Goal: Information Seeking & Learning: Learn about a topic

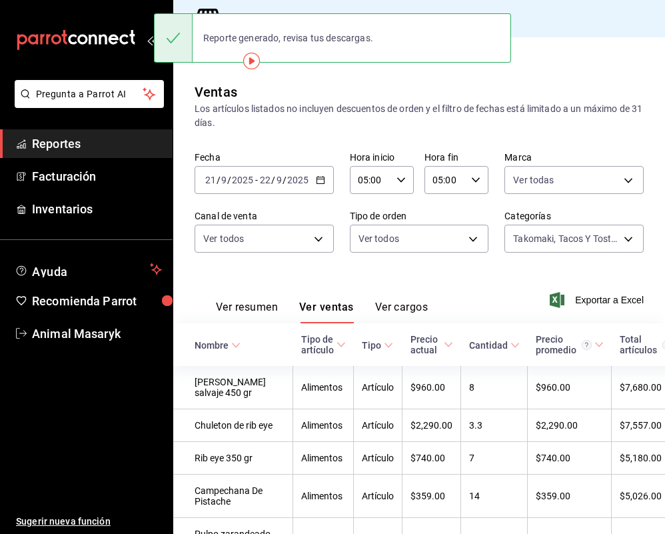
scroll to position [0, 265]
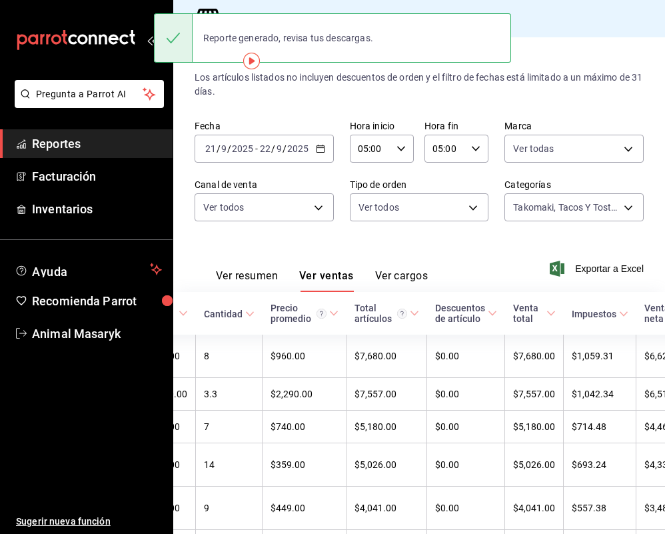
click at [312, 149] on div "[DATE] [DATE] - [DATE] [DATE]" at bounding box center [264, 149] width 139 height 28
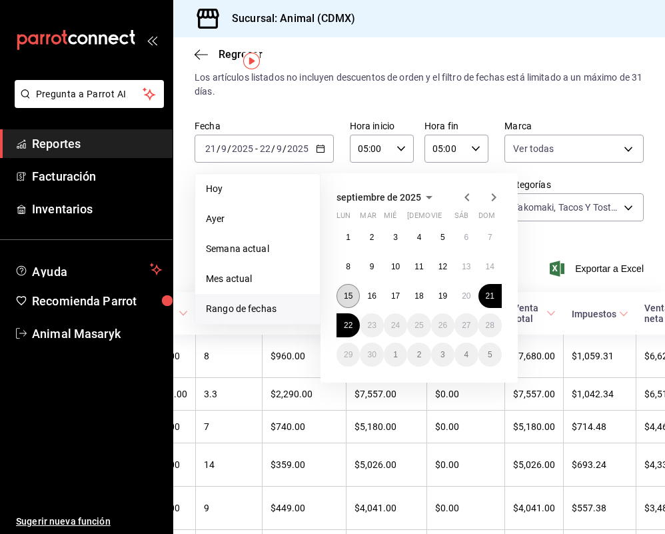
click at [350, 297] on abbr "15" at bounding box center [348, 295] width 9 height 9
click at [371, 297] on abbr "16" at bounding box center [371, 295] width 9 height 9
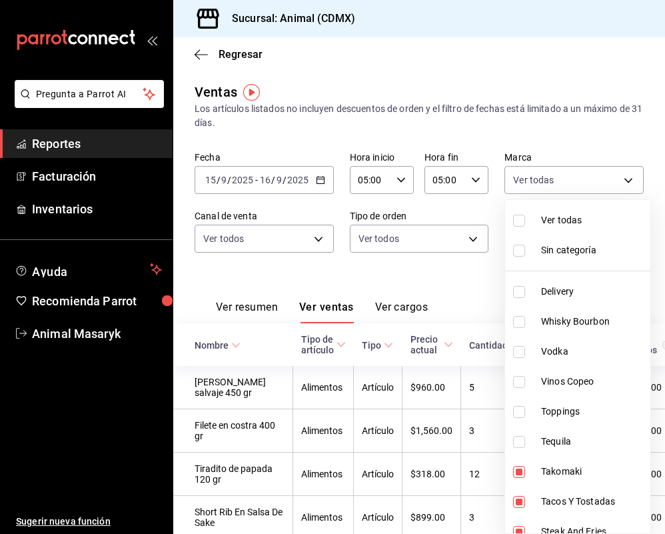
click at [623, 240] on body "Pregunta a Parrot AI Reportes Facturación Inventarios Ayuda Recomienda Parrot A…" at bounding box center [332, 267] width 665 height 534
click at [545, 229] on li "Ver todas" at bounding box center [577, 220] width 145 height 30
type input "281688af-6220-48ae-86b9-ca5e6f63eb3e,2ffeebaa-176c-4024-95f8-553ffecca8da,37769…"
checkbox input "true"
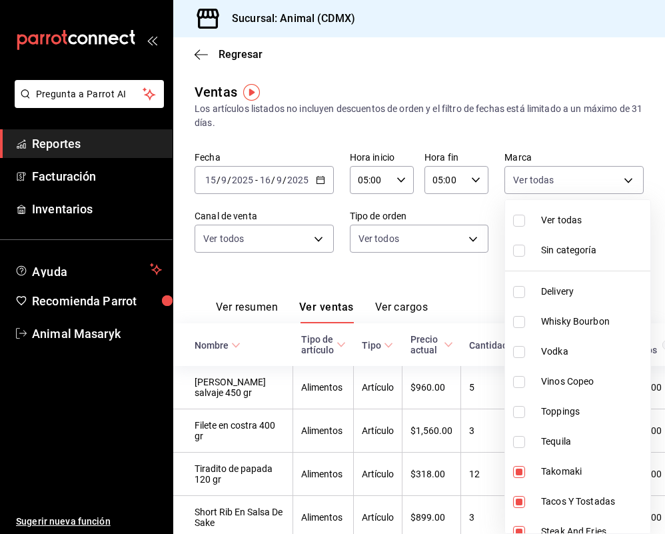
checkbox input "true"
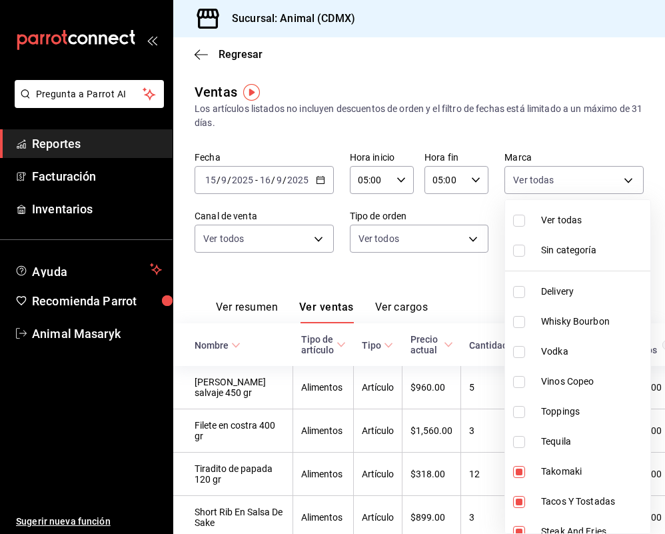
checkbox input "true"
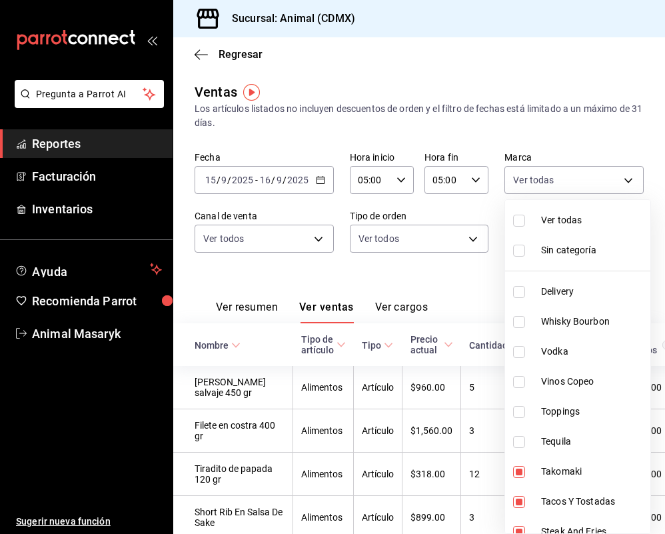
checkbox input "true"
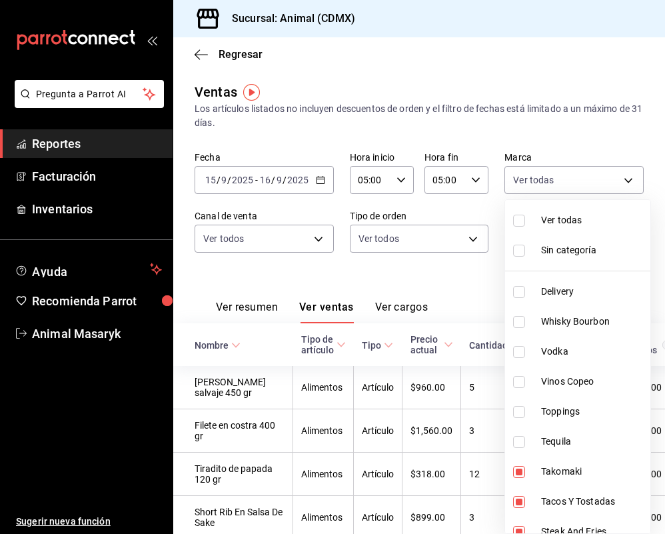
checkbox input "true"
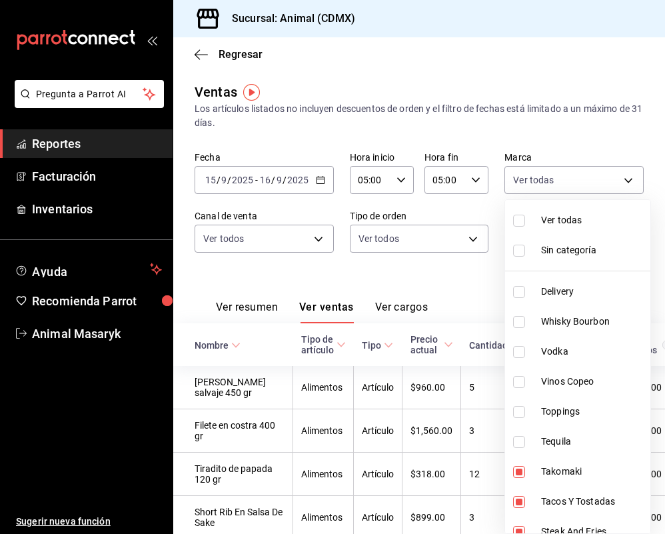
checkbox input "true"
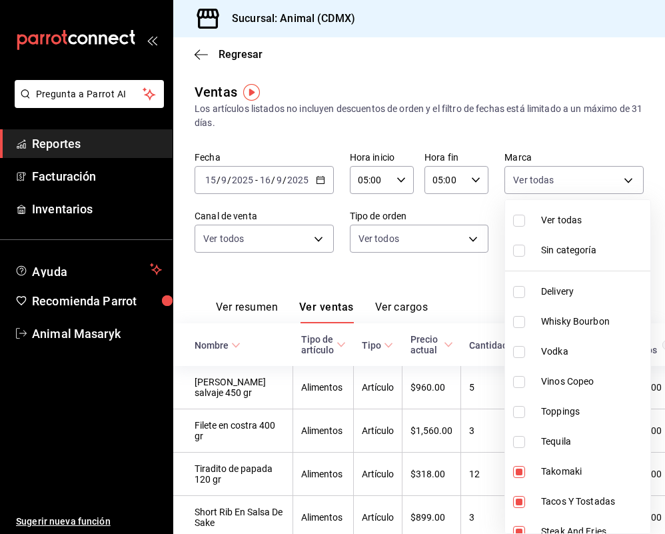
checkbox input "true"
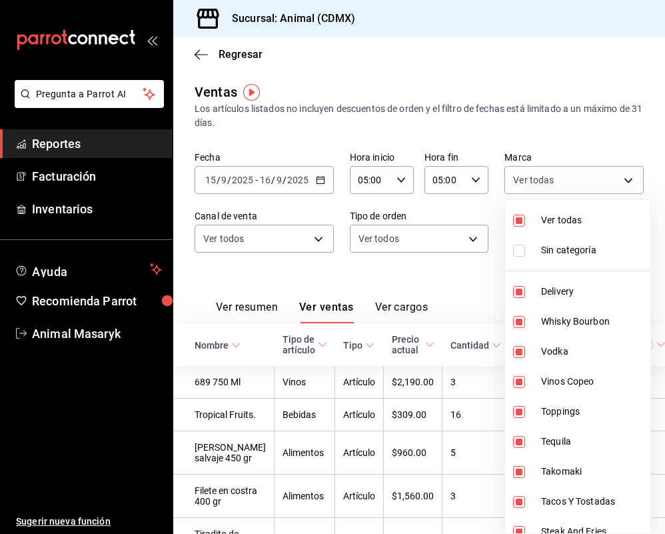
click at [459, 267] on div at bounding box center [332, 267] width 665 height 534
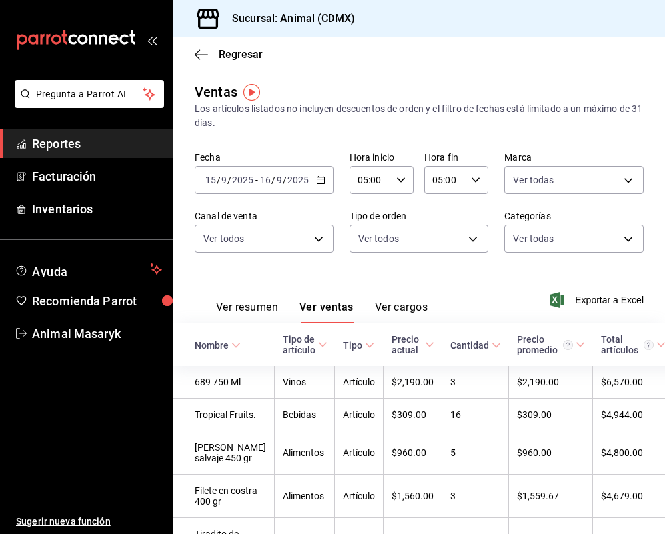
click at [240, 309] on button "Ver resumen" at bounding box center [247, 312] width 62 height 23
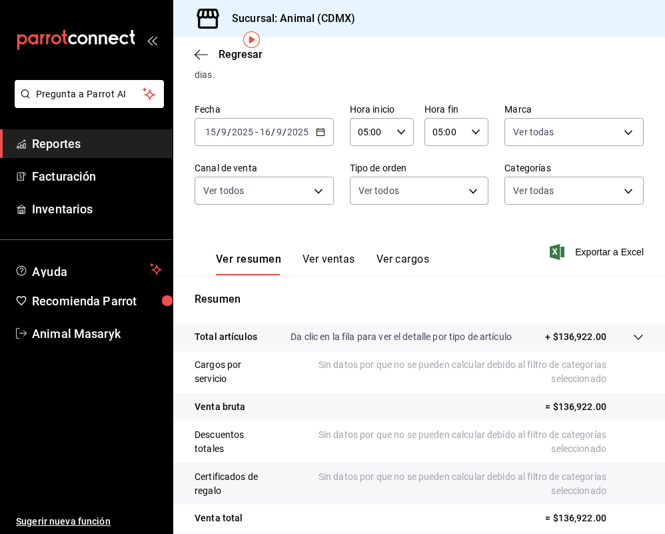
scroll to position [47, 0]
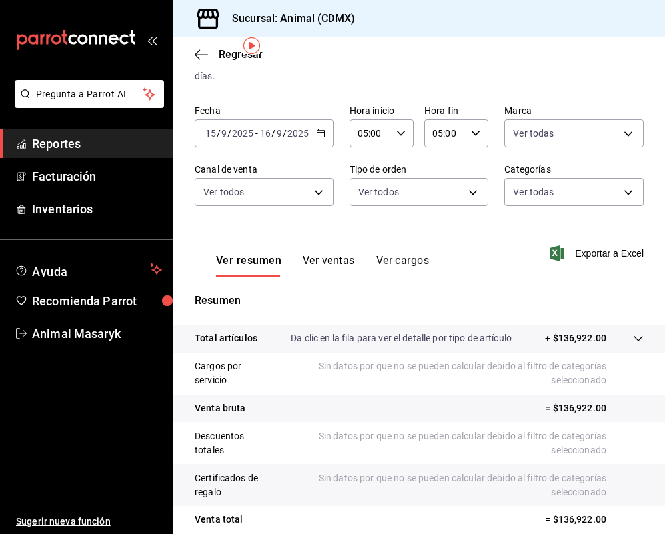
click at [320, 137] on \(Stroke\) "button" at bounding box center [321, 133] width 8 height 7
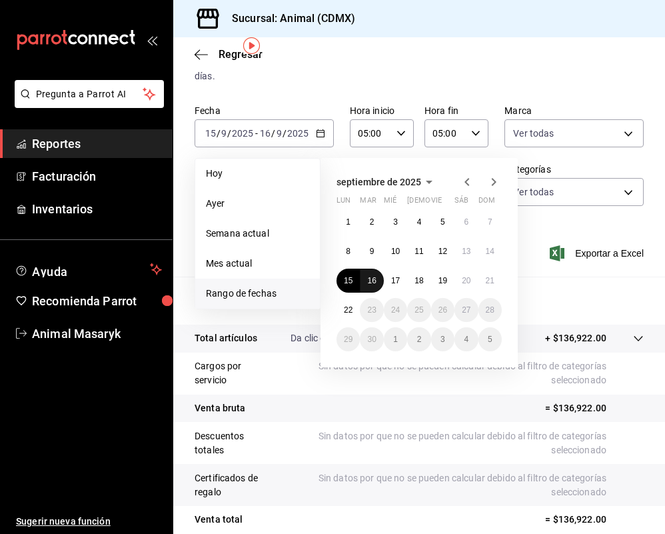
click at [372, 283] on abbr "16" at bounding box center [371, 280] width 9 height 9
click at [401, 283] on button "17" at bounding box center [395, 281] width 23 height 24
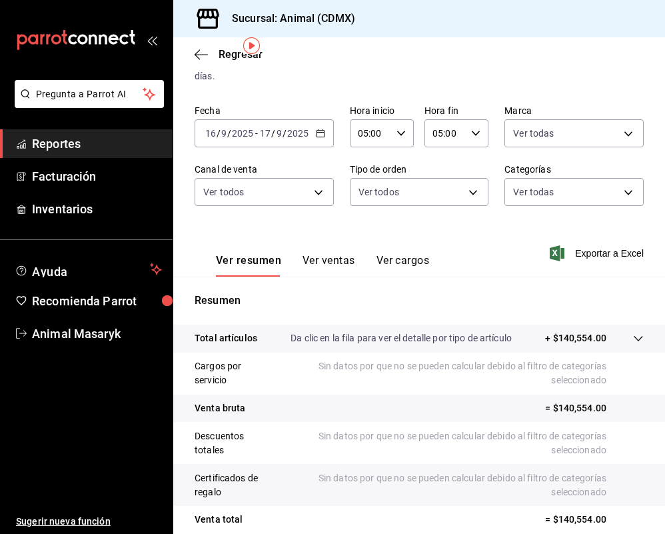
click at [491, 232] on div "Ver resumen Ver ventas Ver cargos Exportar a Excel" at bounding box center [419, 249] width 492 height 55
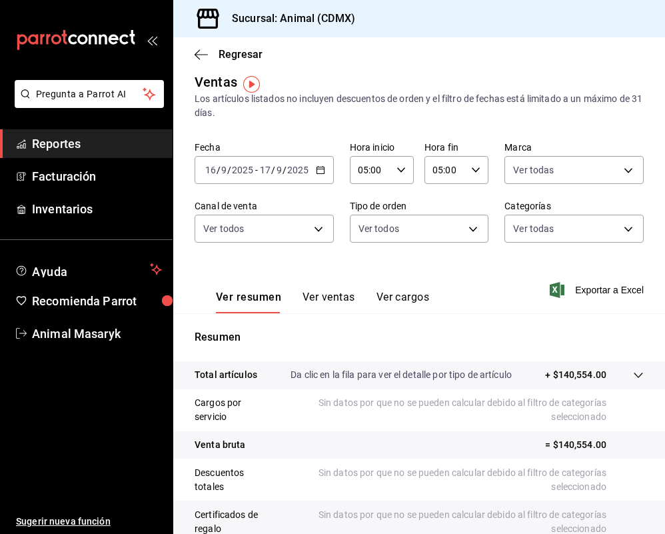
scroll to position [8, 0]
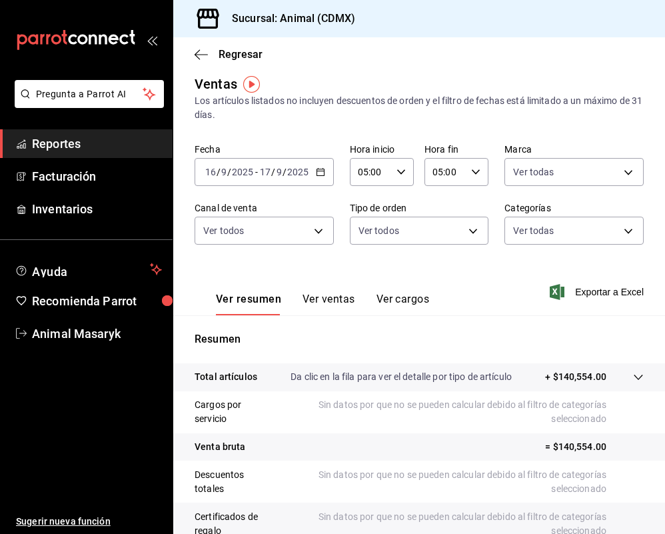
click at [319, 169] on icon "button" at bounding box center [320, 171] width 9 height 9
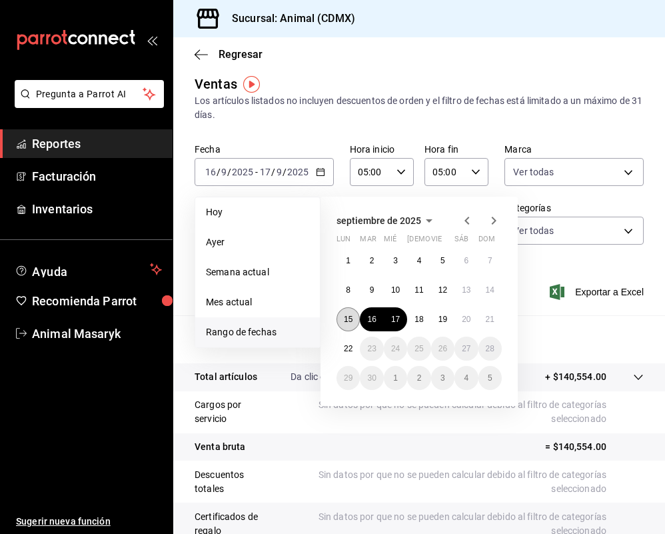
click at [347, 315] on abbr "15" at bounding box center [348, 319] width 9 height 9
click at [385, 325] on button "17" at bounding box center [395, 319] width 23 height 24
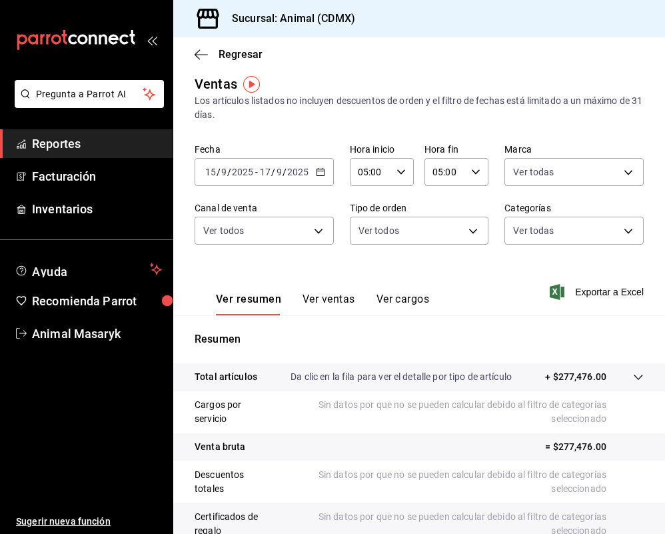
click at [321, 177] on div "[DATE] [DATE] - [DATE] [DATE]" at bounding box center [264, 172] width 139 height 28
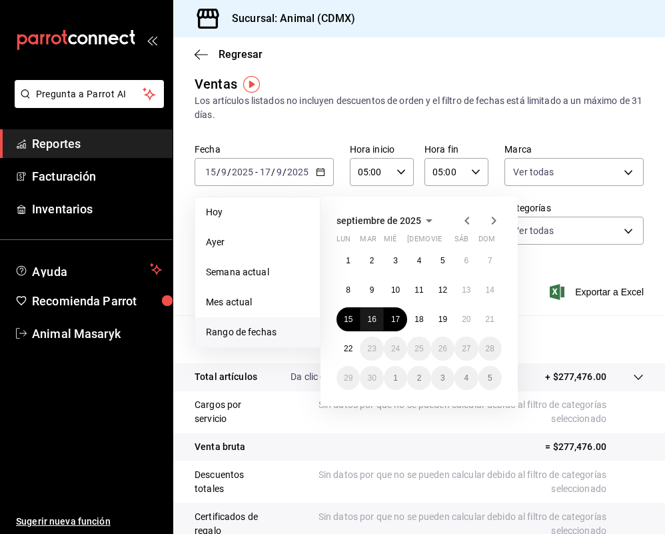
click at [376, 320] on abbr "16" at bounding box center [371, 319] width 9 height 9
click at [351, 319] on abbr "15" at bounding box center [348, 319] width 9 height 9
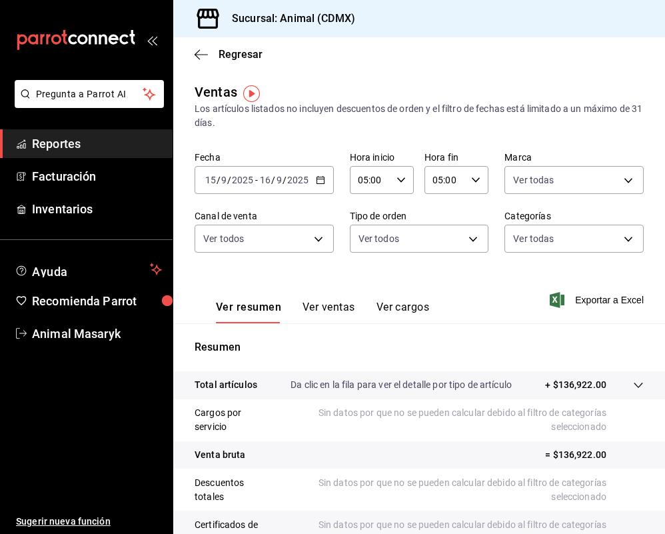
click at [319, 183] on \(Stroke\) "button" at bounding box center [321, 180] width 8 height 7
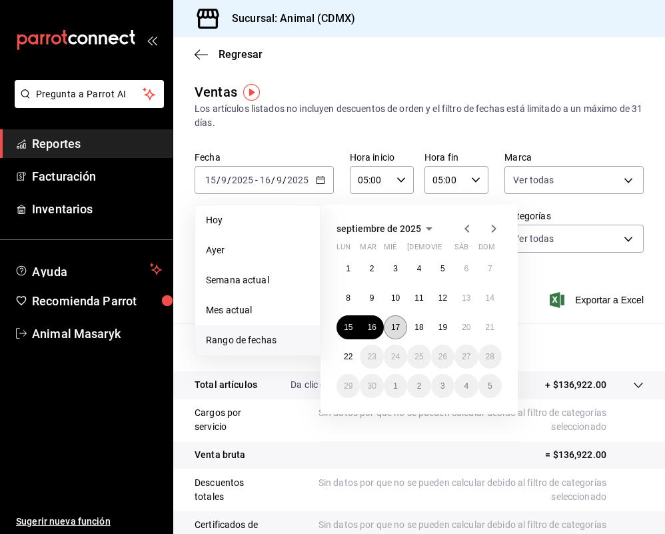
click at [399, 328] on abbr "17" at bounding box center [395, 327] width 9 height 9
click at [423, 333] on button "18" at bounding box center [418, 327] width 23 height 24
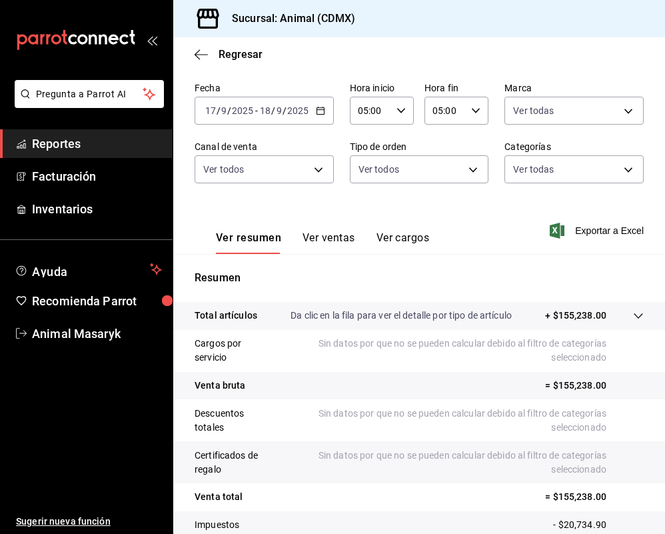
scroll to position [67, 0]
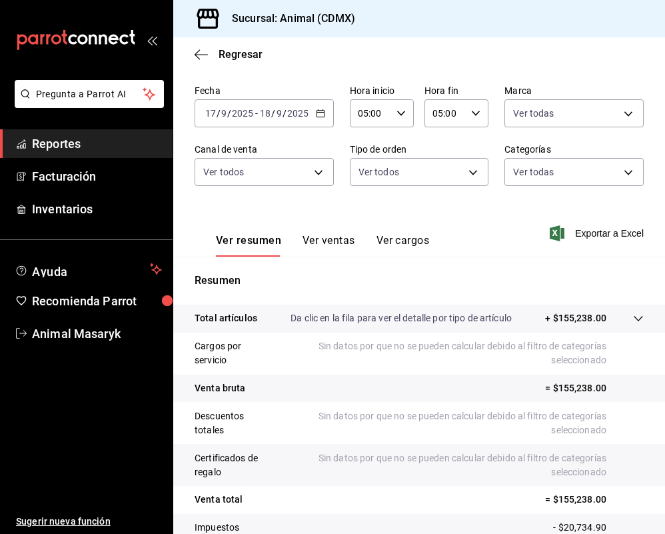
click at [321, 117] on \(Stroke\) "button" at bounding box center [321, 113] width 8 height 7
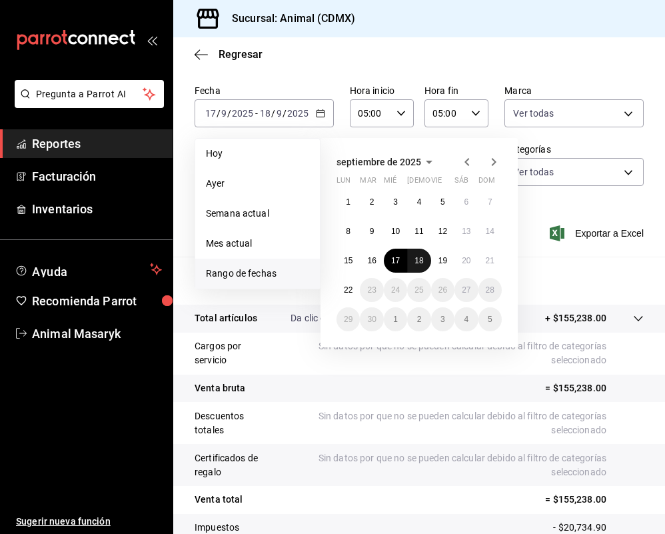
click at [424, 267] on button "18" at bounding box center [418, 261] width 23 height 24
click at [446, 265] on abbr "19" at bounding box center [443, 260] width 9 height 9
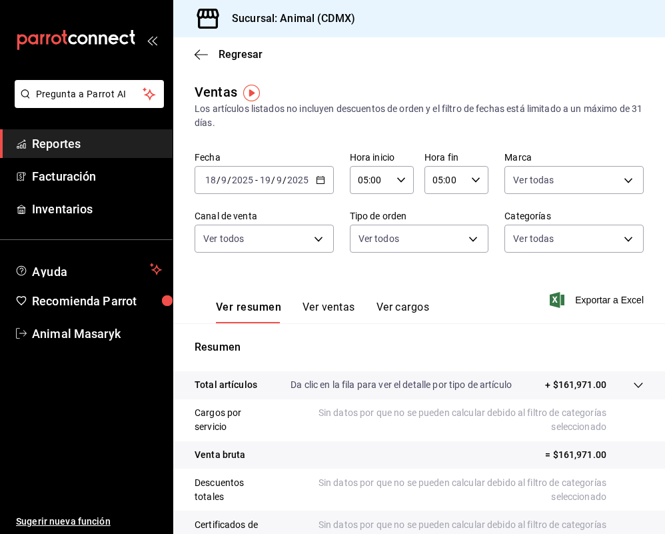
click at [316, 181] on icon "button" at bounding box center [320, 179] width 9 height 9
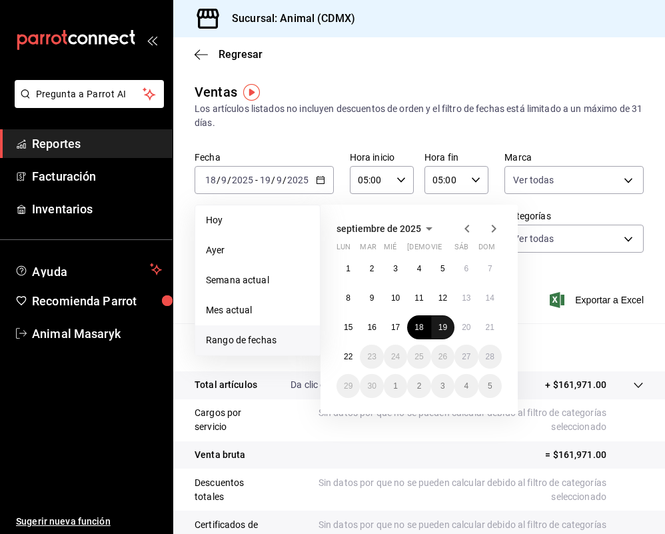
click at [441, 327] on abbr "19" at bounding box center [443, 327] width 9 height 9
click at [470, 330] on abbr "20" at bounding box center [466, 327] width 9 height 9
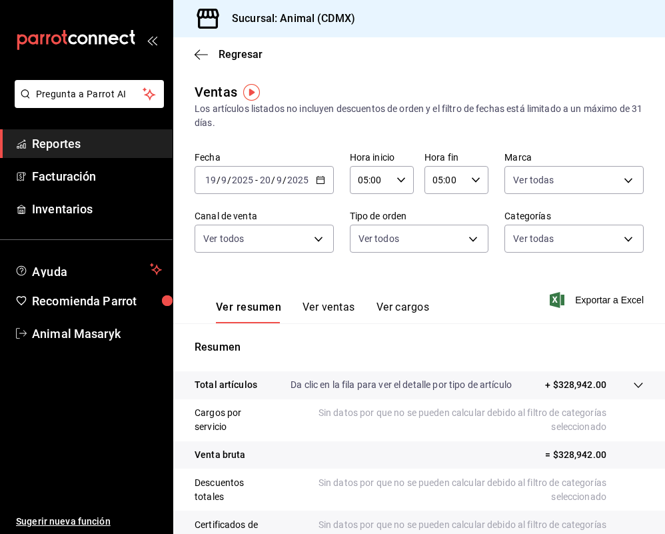
click at [323, 174] on div "[DATE] [DATE] - [DATE] [DATE]" at bounding box center [264, 180] width 139 height 28
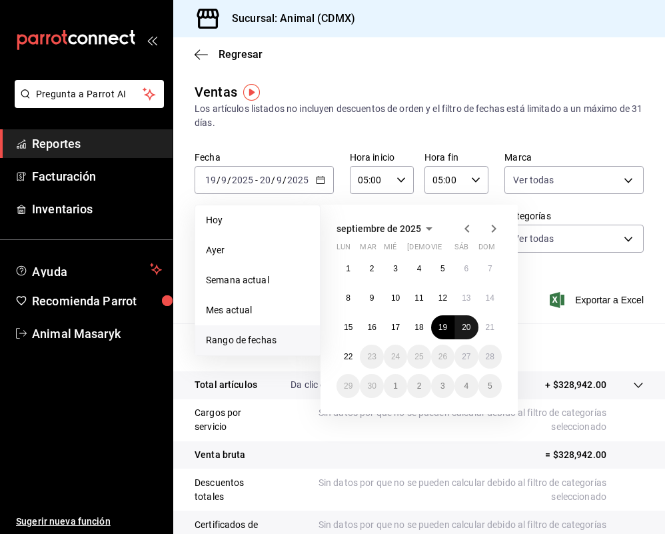
click at [463, 332] on abbr "20" at bounding box center [466, 327] width 9 height 9
click at [485, 331] on button "21" at bounding box center [490, 327] width 23 height 24
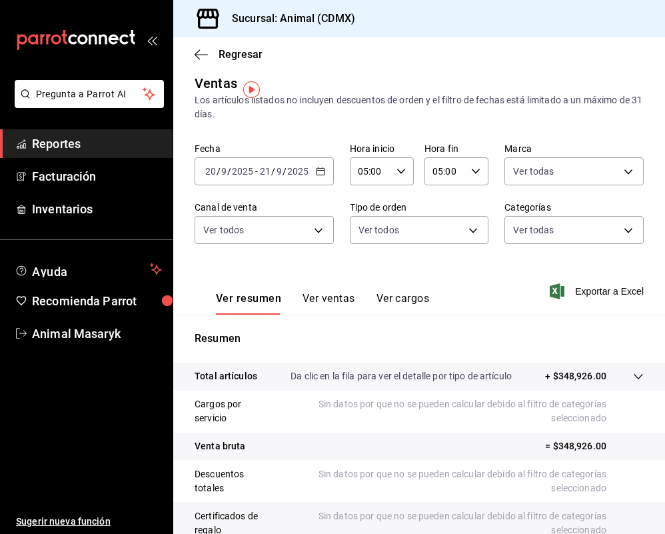
scroll to position [3, 0]
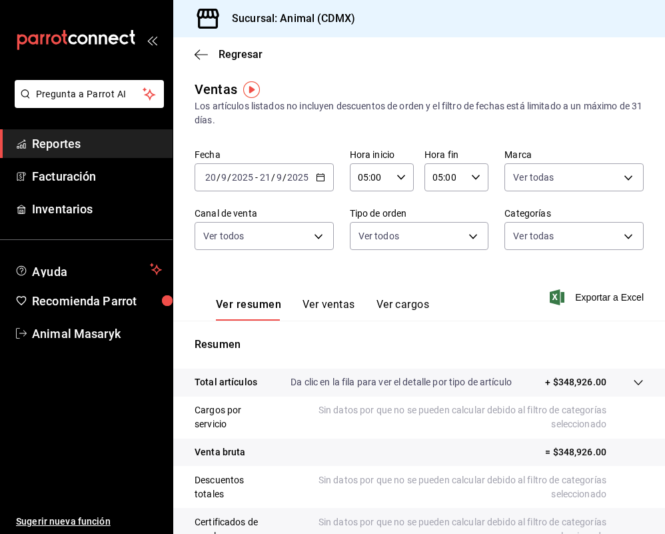
click at [321, 181] on \(Stroke\) "button" at bounding box center [321, 177] width 8 height 7
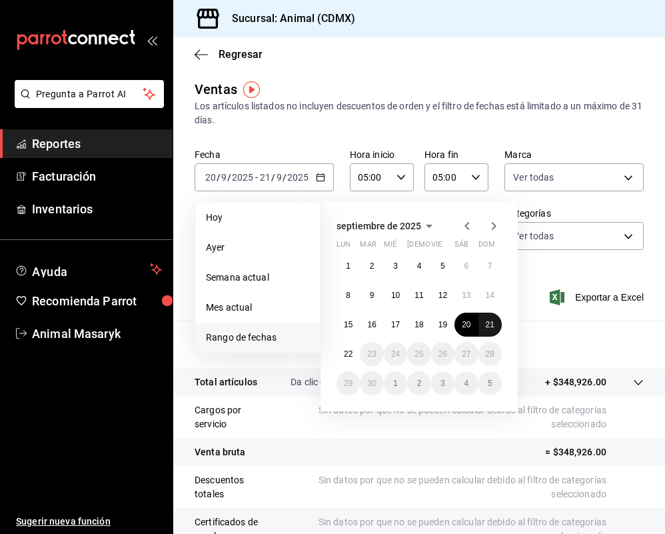
click at [488, 323] on abbr "21" at bounding box center [490, 324] width 9 height 9
click at [353, 350] on abbr "22" at bounding box center [348, 353] width 9 height 9
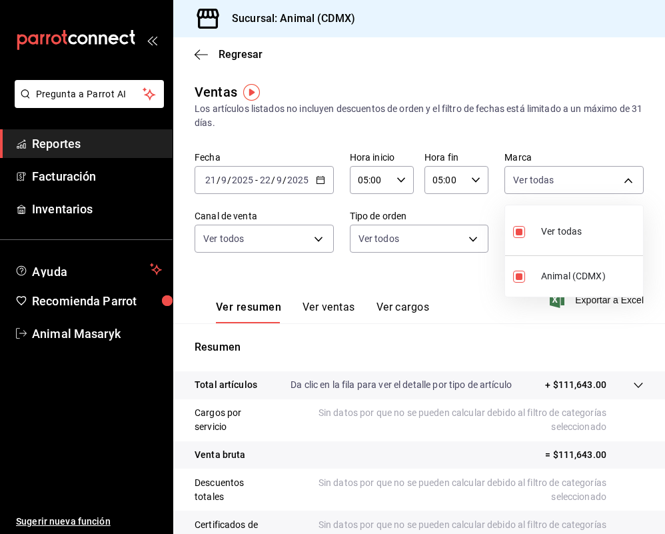
click at [593, 182] on body "Pregunta a Parrot AI Reportes Facturación Inventarios Ayuda Recomienda Parrot A…" at bounding box center [332, 267] width 665 height 534
click at [313, 241] on div at bounding box center [332, 267] width 665 height 534
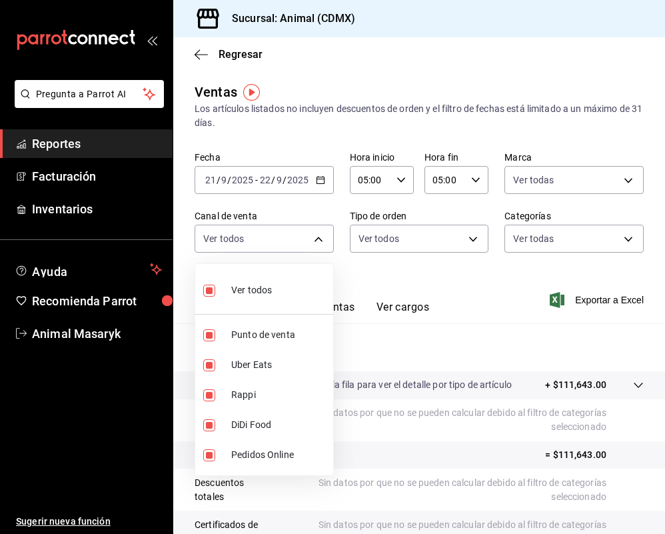
click at [313, 241] on body "Pregunta a Parrot AI Reportes Facturación Inventarios Ayuda Recomienda Parrot A…" at bounding box center [332, 267] width 665 height 534
click at [313, 241] on div at bounding box center [332, 267] width 665 height 534
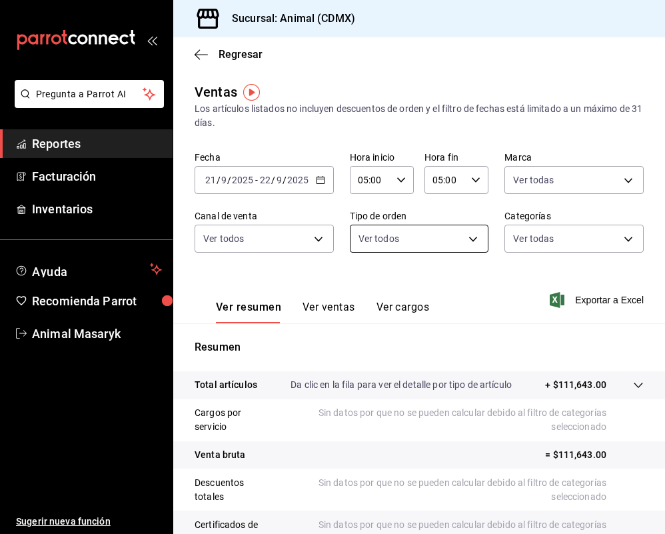
click at [479, 232] on body "Pregunta a Parrot AI Reportes Facturación Inventarios Ayuda Recomienda Parrot A…" at bounding box center [332, 267] width 665 height 534
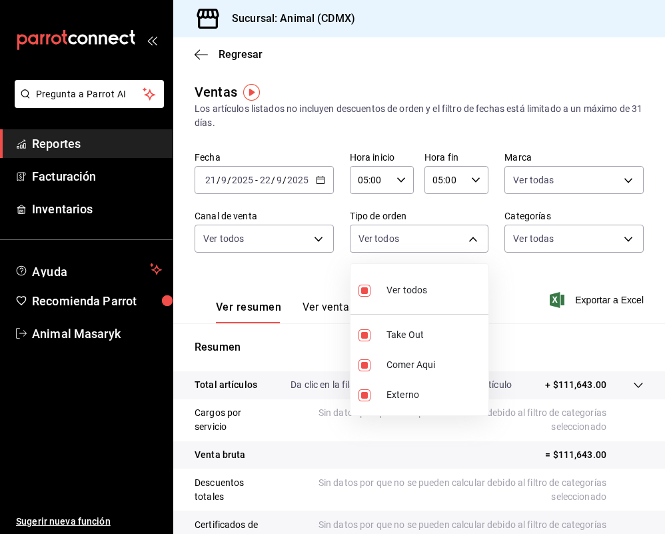
click at [635, 243] on div at bounding box center [332, 267] width 665 height 534
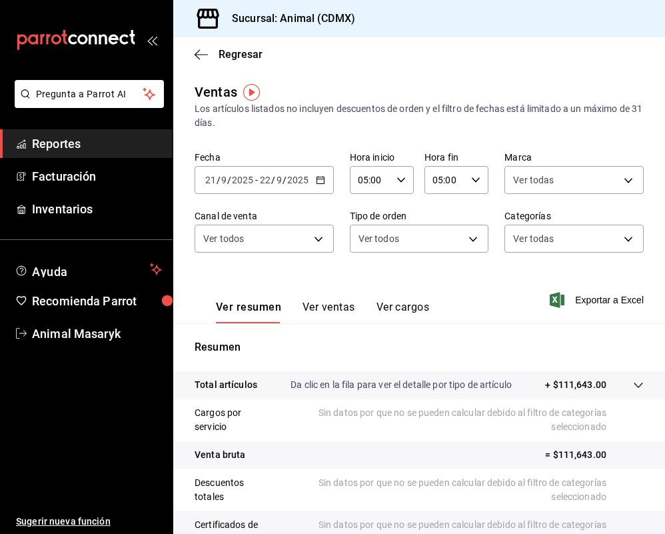
click at [635, 243] on div "Ver todos Take Out Comer Aqui Externo" at bounding box center [332, 267] width 665 height 534
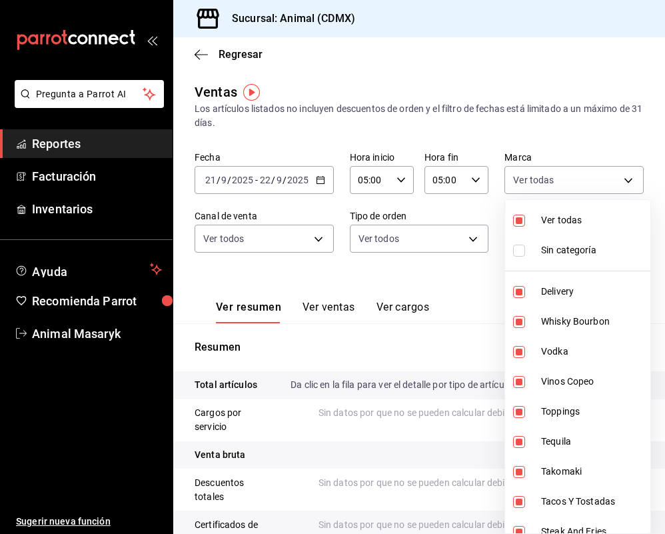
click at [631, 239] on body "Pregunta a Parrot AI Reportes Facturación Inventarios Ayuda Recomienda Parrot A…" at bounding box center [332, 267] width 665 height 534
click at [558, 232] on li "Ver todas" at bounding box center [577, 220] width 145 height 30
checkbox input "false"
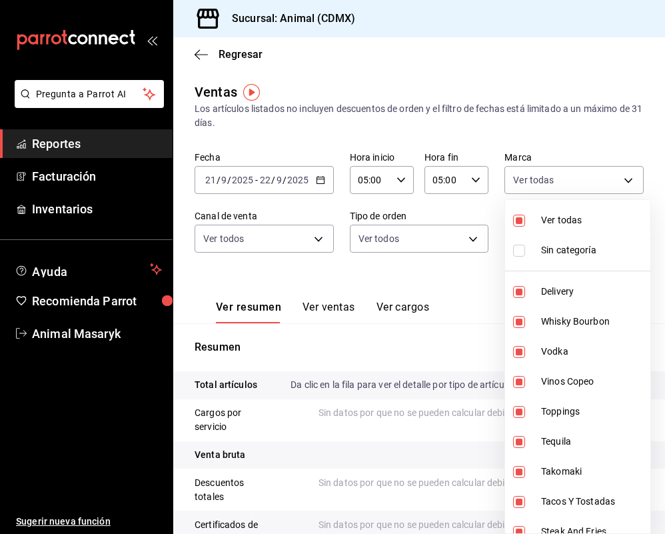
checkbox input "false"
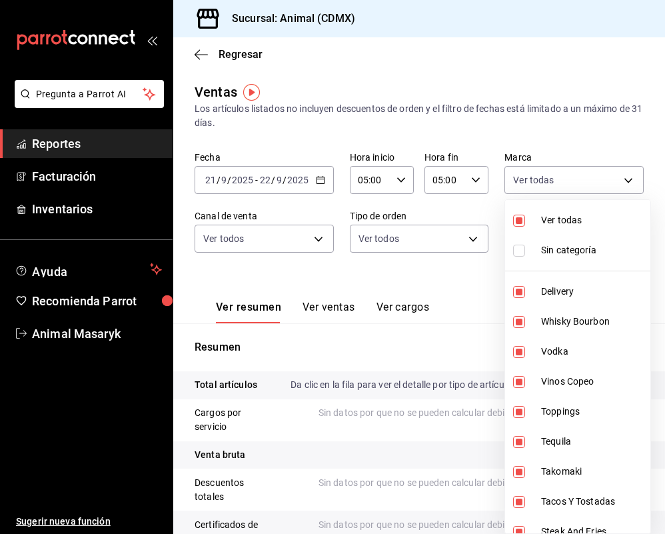
checkbox input "false"
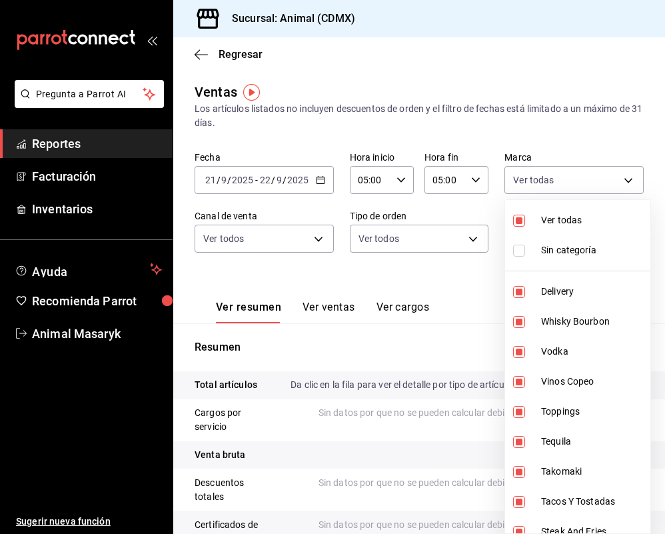
checkbox input "false"
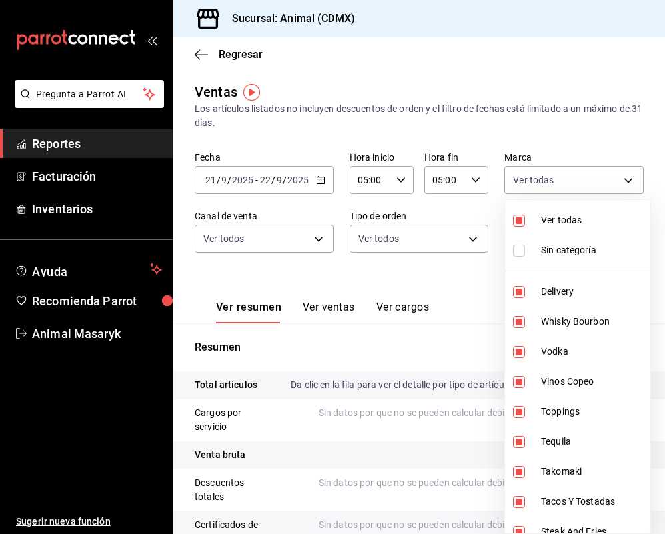
checkbox input "false"
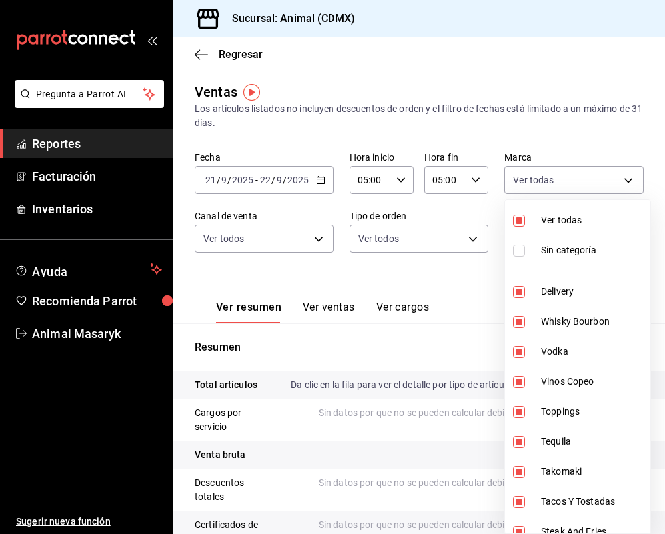
checkbox input "false"
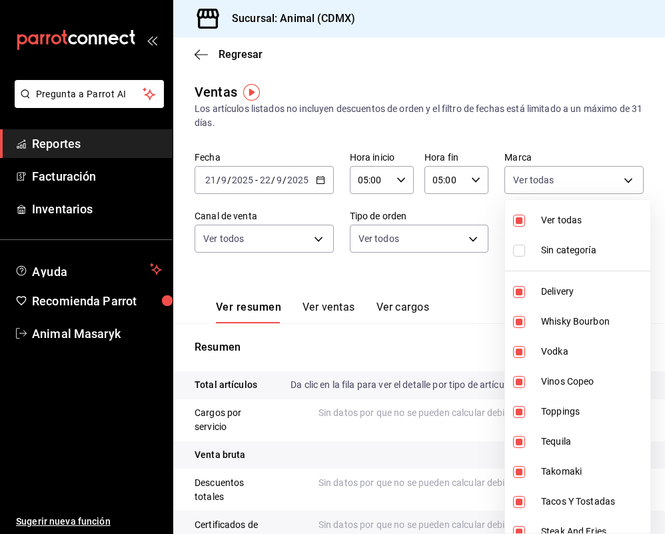
checkbox input "false"
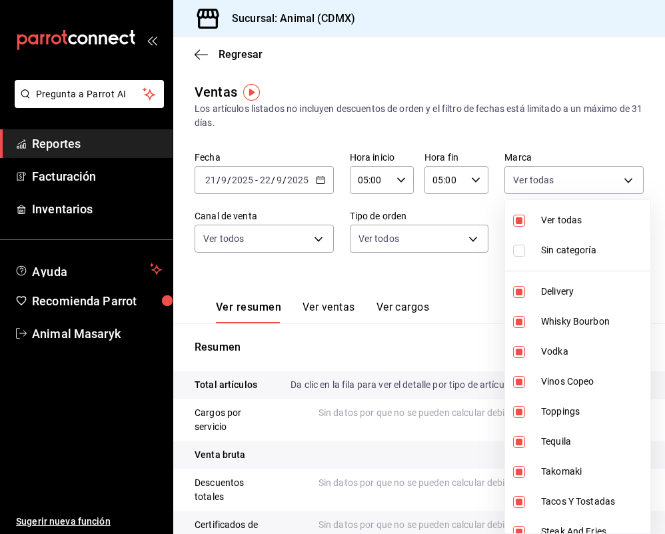
checkbox input "false"
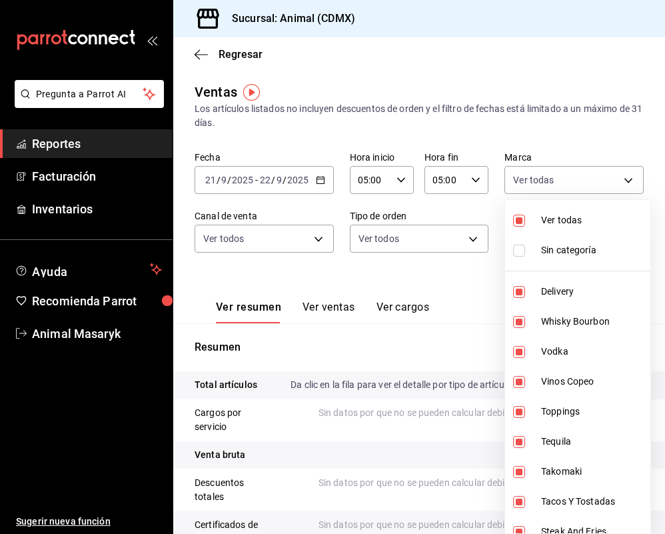
checkbox input "false"
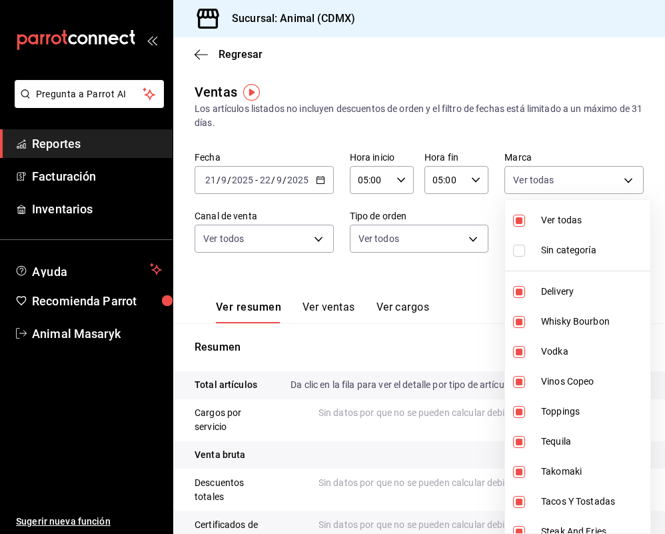
checkbox input "false"
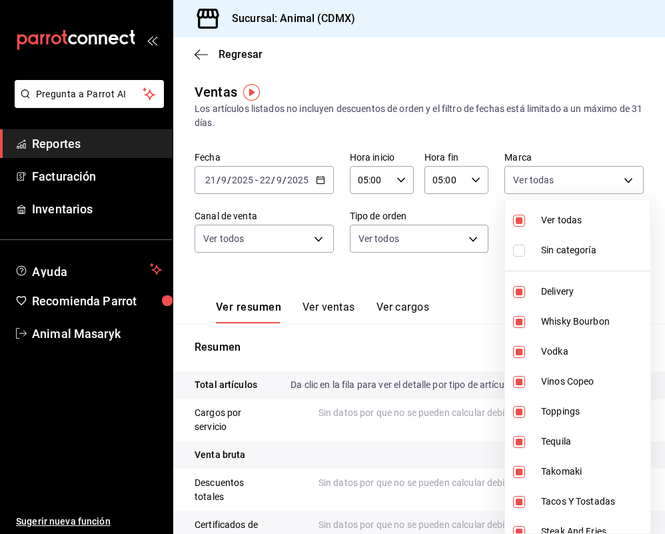
checkbox input "false"
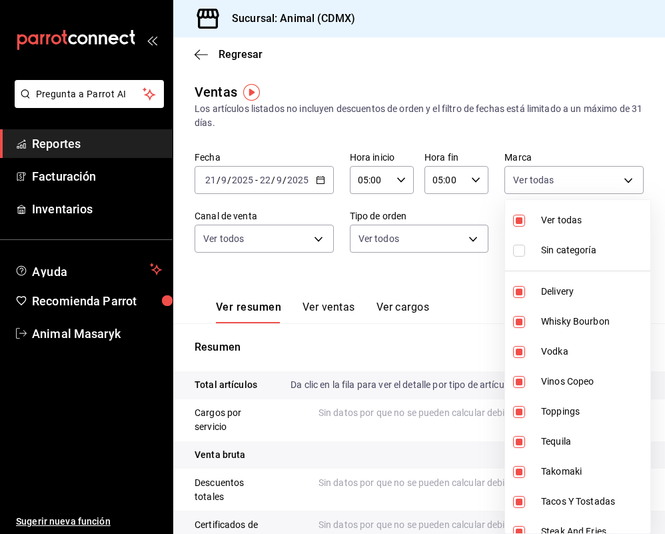
checkbox input "false"
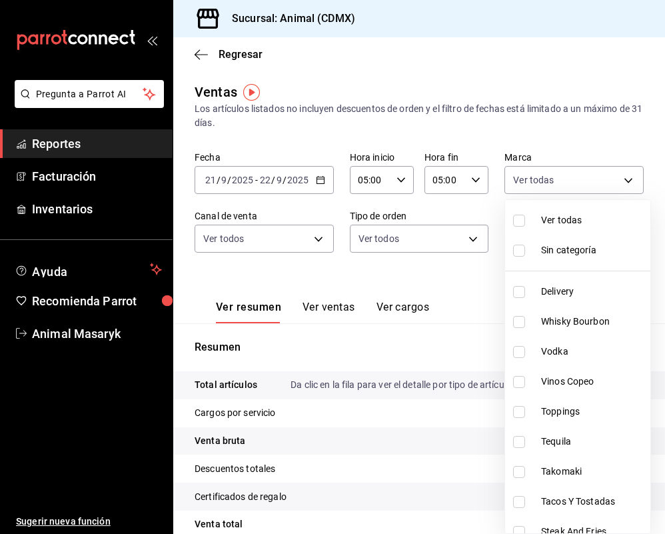
click at [569, 389] on li "Vinos Copeo" at bounding box center [577, 382] width 145 height 30
type input "0935040b-234d-4818-8034-77968b9fe449"
checkbox input "true"
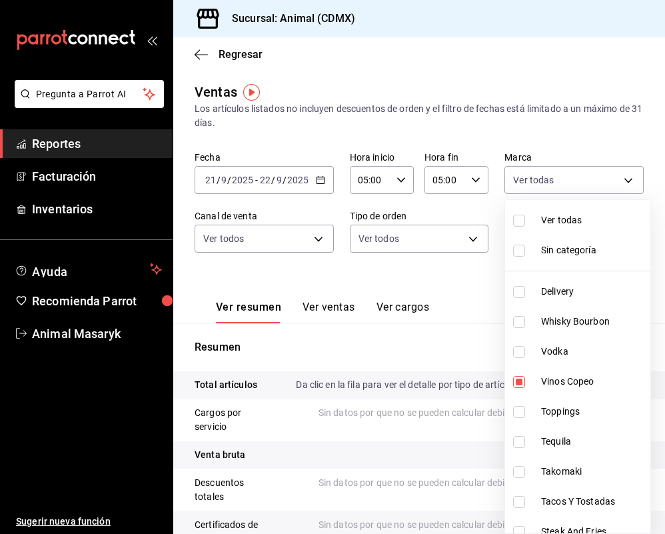
click at [319, 350] on div at bounding box center [332, 267] width 665 height 534
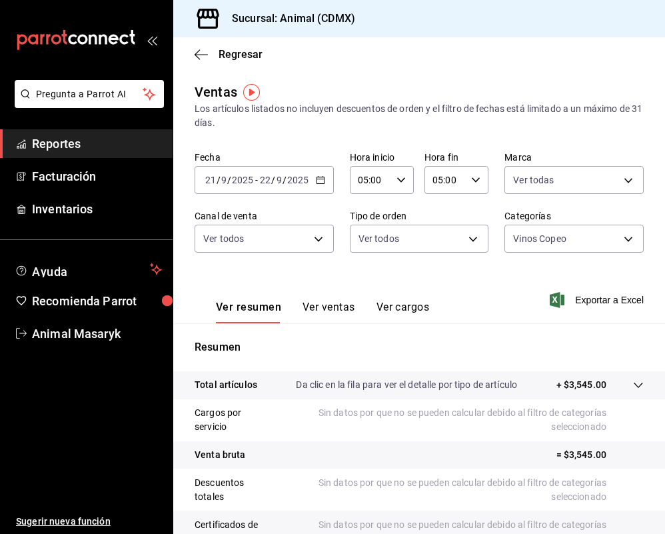
click at [318, 177] on icon "button" at bounding box center [320, 179] width 9 height 9
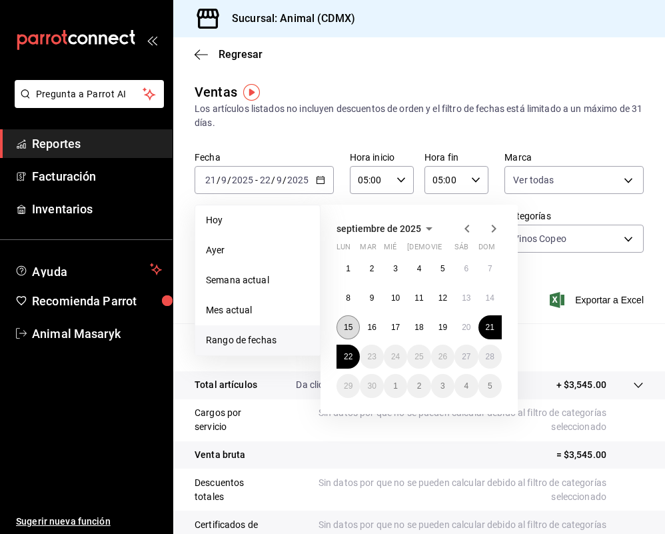
click at [347, 329] on abbr "15" at bounding box center [348, 327] width 9 height 9
click at [348, 349] on button "22" at bounding box center [348, 357] width 23 height 24
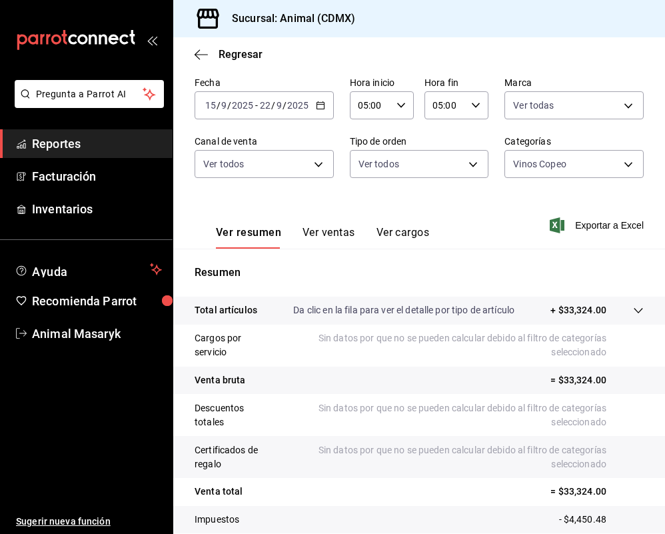
scroll to position [74, 0]
click at [639, 161] on body "Pregunta a Parrot AI Reportes Facturación Inventarios Ayuda Recomienda Parrot A…" at bounding box center [332, 267] width 665 height 534
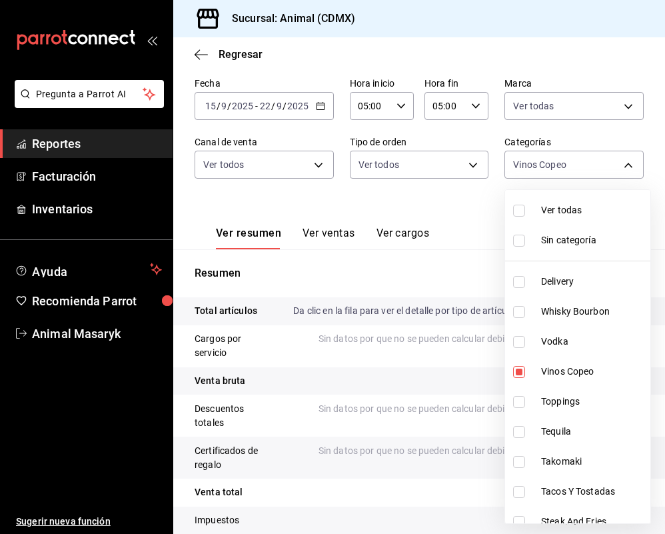
click at [542, 373] on span "Vinos Copeo" at bounding box center [593, 372] width 104 height 14
checkbox input "false"
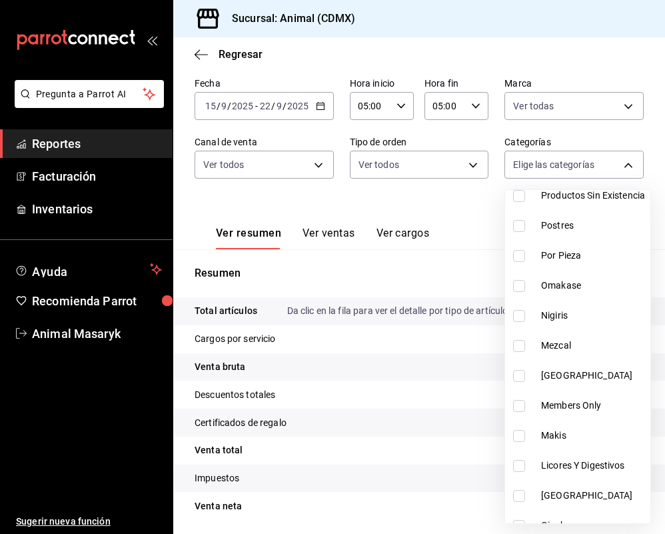
scroll to position [729, 0]
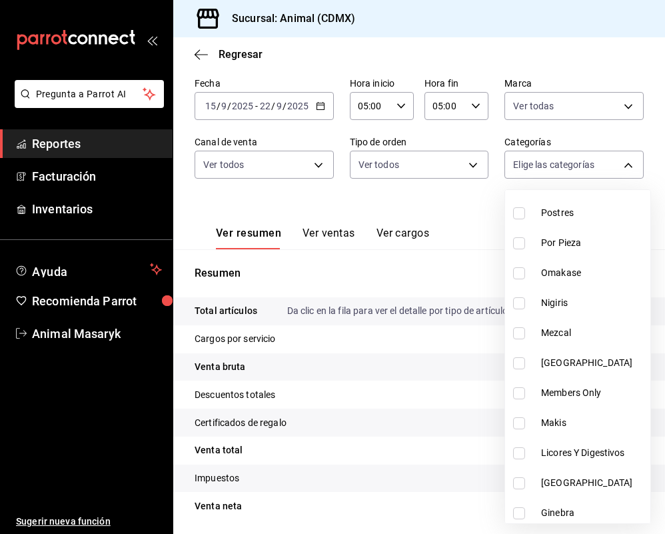
click at [574, 358] on span "[GEOGRAPHIC_DATA]" at bounding box center [593, 363] width 104 height 14
type input "252341f5-c768-4424-8ab1-2c07e36ea1bc"
checkbox input "true"
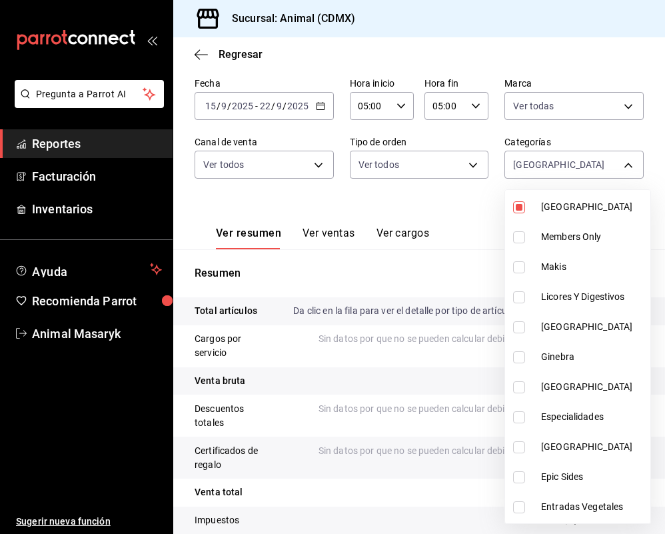
scroll to position [910, 0]
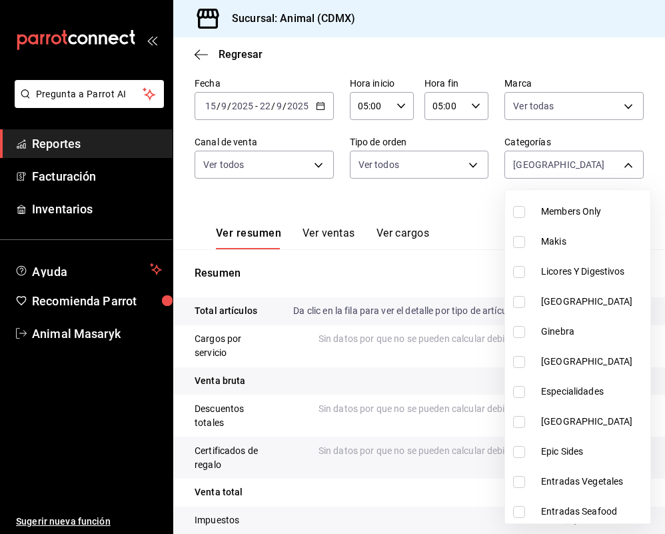
click at [563, 308] on span "[GEOGRAPHIC_DATA]" at bounding box center [593, 302] width 104 height 14
type input "252341f5-c768-4424-8ab1-2c07e36ea1bc,ef239027-2ee6-40ad-a62c-9db93886f1c6"
checkbox input "true"
click at [569, 365] on span "[GEOGRAPHIC_DATA]" at bounding box center [593, 362] width 104 height 14
type input "252341f5-c768-4424-8ab1-2c07e36ea1bc,ef239027-2ee6-40ad-a62c-9db93886f1c6,92560…"
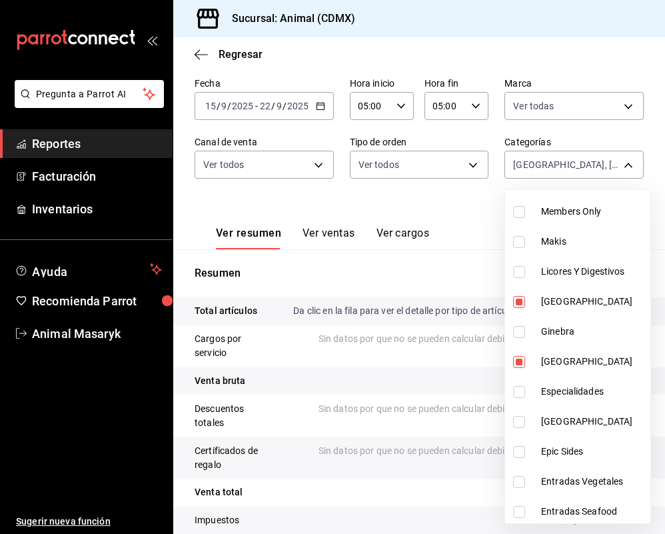
checkbox input "true"
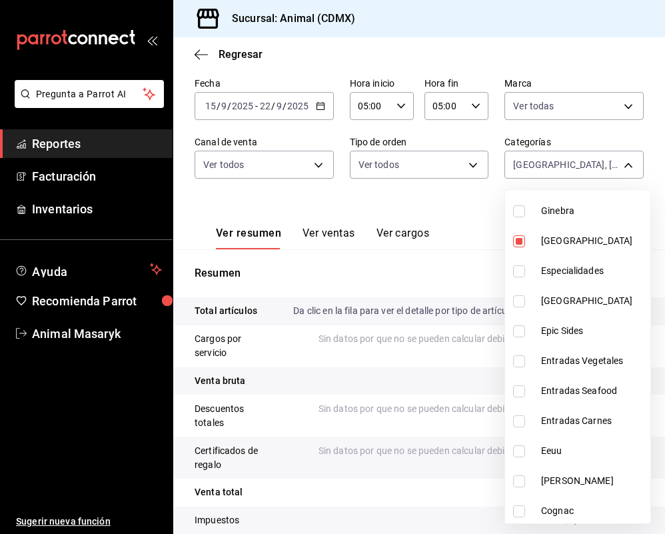
scroll to position [1040, 0]
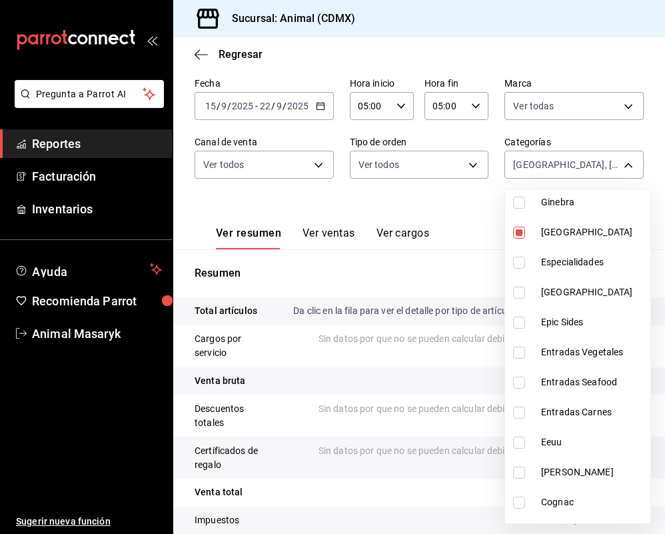
click at [575, 292] on span "[GEOGRAPHIC_DATA]" at bounding box center [593, 292] width 104 height 14
type input "252341f5-c768-4424-8ab1-2c07e36ea1bc,ef239027-2ee6-40ad-a62c-9db93886f1c6,92560…"
checkbox input "true"
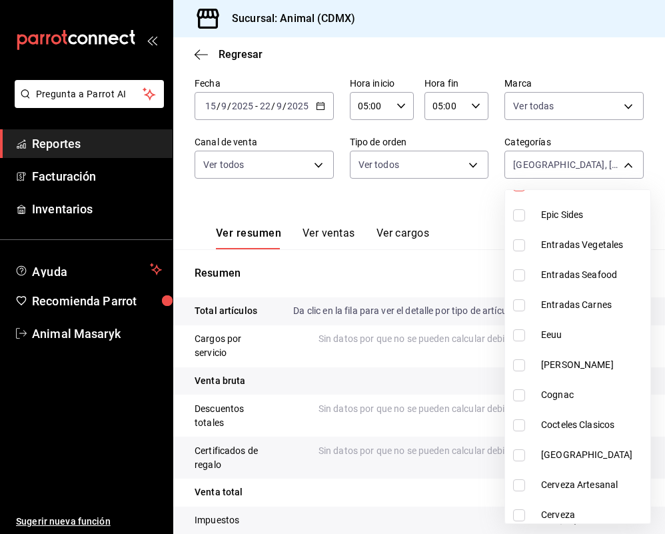
scroll to position [1172, 0]
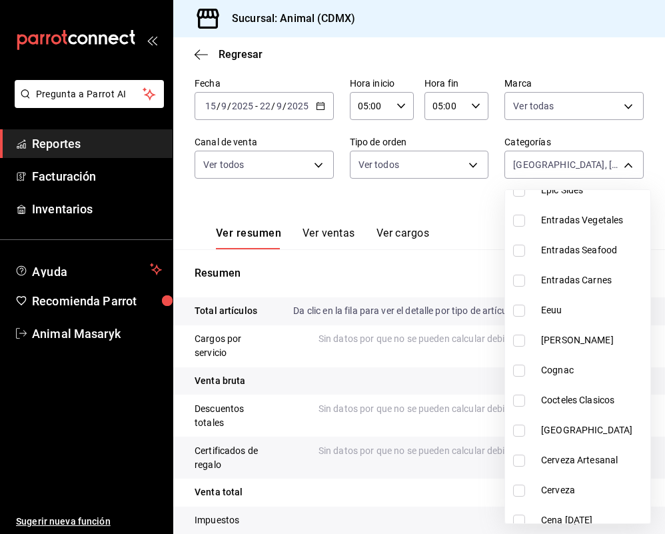
click at [565, 313] on span "Eeuu" at bounding box center [593, 310] width 104 height 14
type input "252341f5-c768-4424-8ab1-2c07e36ea1bc,ef239027-2ee6-40ad-a62c-9db93886f1c6,92560…"
checkbox input "true"
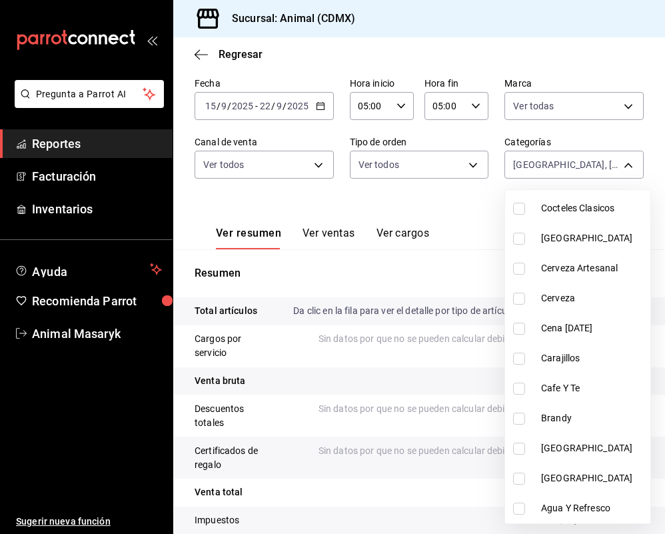
scroll to position [1364, 0]
click at [577, 449] on span "[GEOGRAPHIC_DATA]" at bounding box center [593, 448] width 104 height 14
type input "252341f5-c768-4424-8ab1-2c07e36ea1bc,ef239027-2ee6-40ad-a62c-9db93886f1c6,92560…"
checkbox input "true"
click at [578, 479] on span "[GEOGRAPHIC_DATA]" at bounding box center [593, 478] width 104 height 14
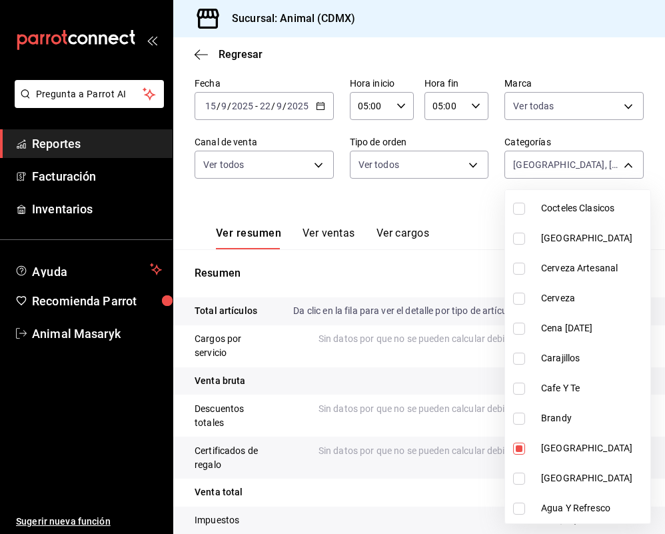
type input "252341f5-c768-4424-8ab1-2c07e36ea1bc,ef239027-2ee6-40ad-a62c-9db93886f1c6,92560…"
checkbox input "true"
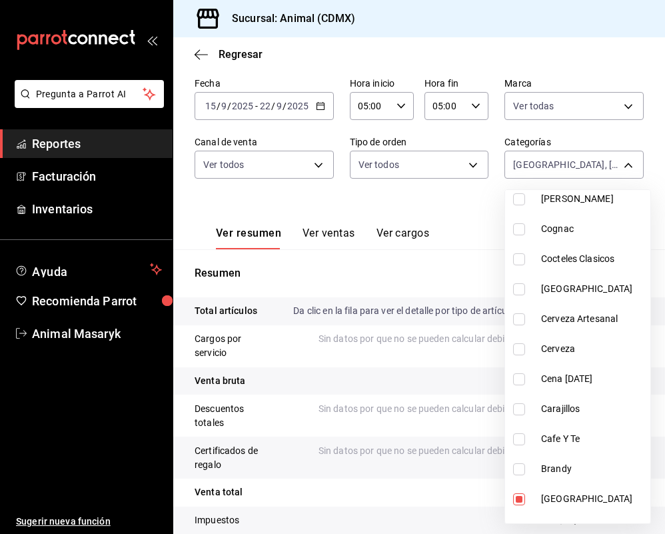
scroll to position [1312, 0]
click at [562, 292] on span "[GEOGRAPHIC_DATA]" at bounding box center [593, 290] width 104 height 14
type input "252341f5-c768-4424-8ab1-2c07e36ea1bc,ef239027-2ee6-40ad-a62c-9db93886f1c6,92560…"
checkbox input "true"
click at [435, 276] on div at bounding box center [332, 267] width 665 height 534
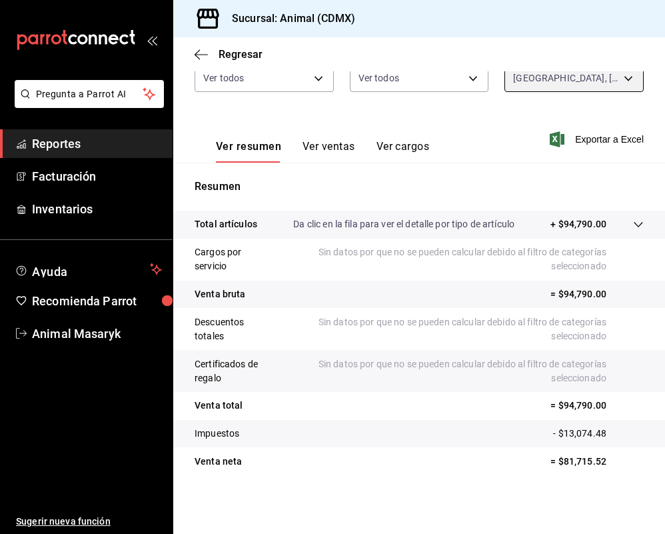
scroll to position [161, 0]
click at [619, 84] on body "Pregunta a Parrot AI Reportes Facturación Inventarios Ayuda Recomienda Parrot A…" at bounding box center [332, 267] width 665 height 534
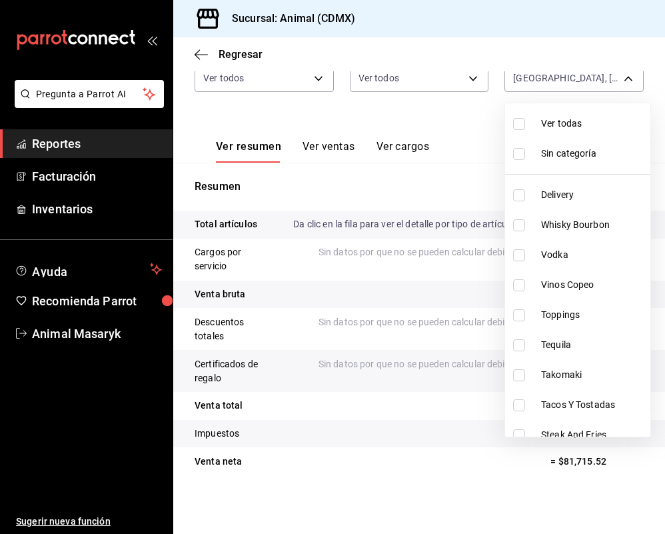
click at [565, 286] on span "Vinos Copeo" at bounding box center [593, 285] width 104 height 14
type input "252341f5-c768-4424-8ab1-2c07e36ea1bc,ef239027-2ee6-40ad-a62c-9db93886f1c6,92560…"
checkbox input "true"
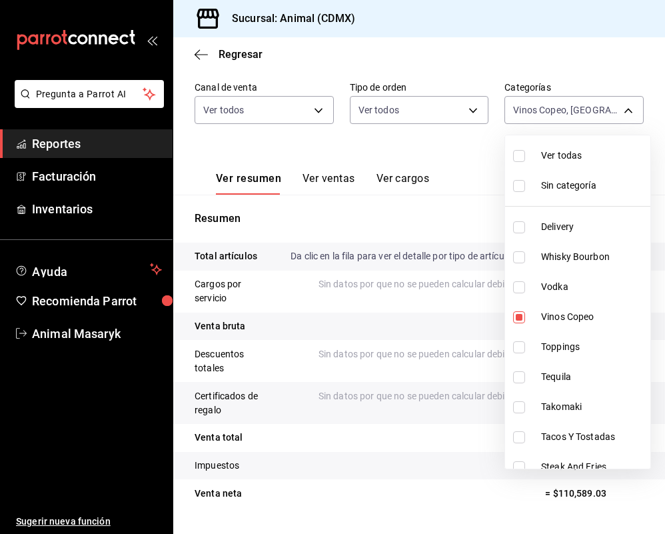
click at [518, 158] on input "checkbox" at bounding box center [519, 156] width 12 height 12
checkbox input "true"
type input "281688af-6220-48ae-86b9-ca5e6f63eb3e,2ffeebaa-176c-4024-95f8-553ffecca8da,37769…"
checkbox input "true"
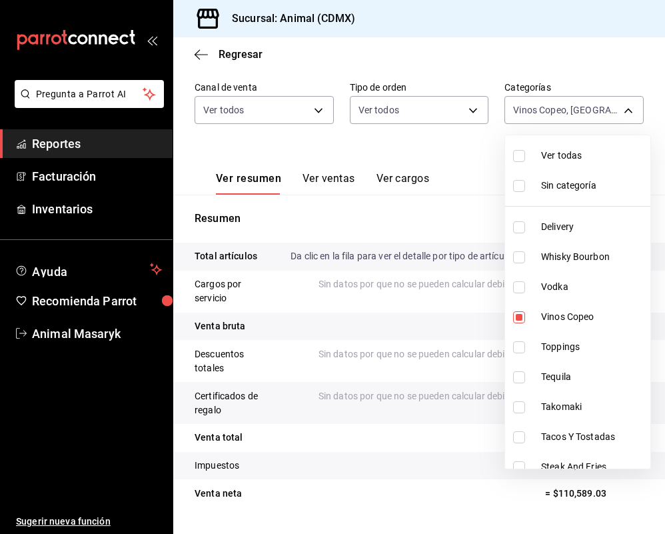
checkbox input "true"
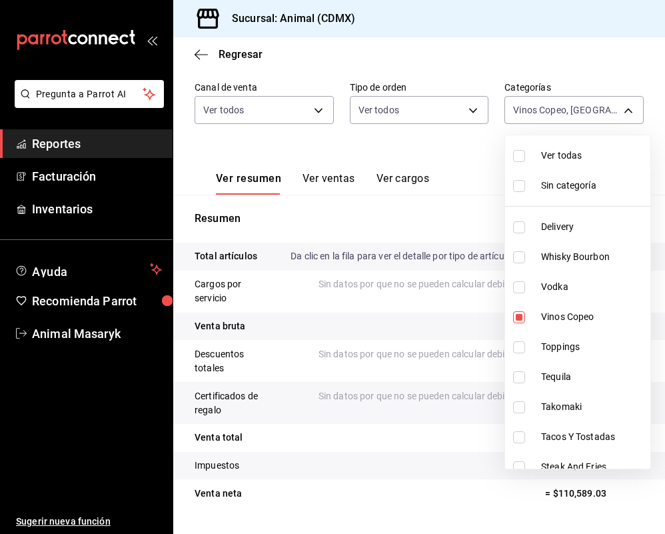
checkbox input "true"
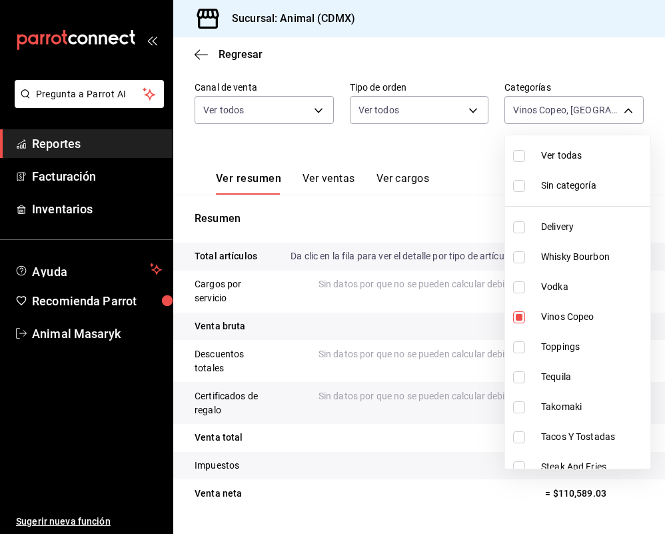
checkbox input "true"
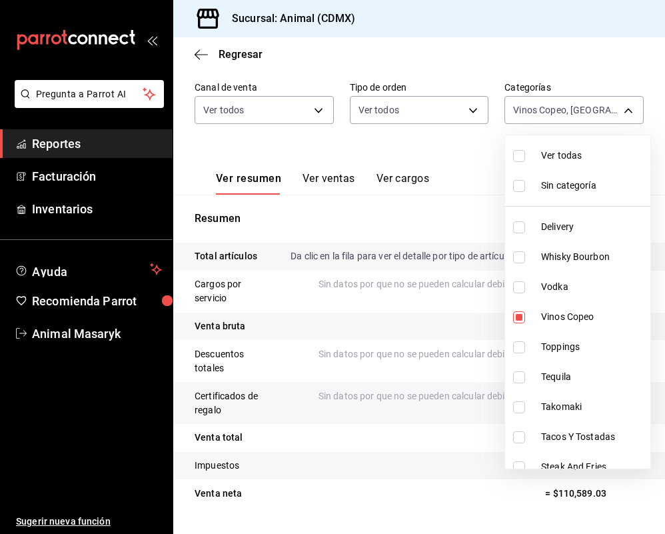
checkbox input "true"
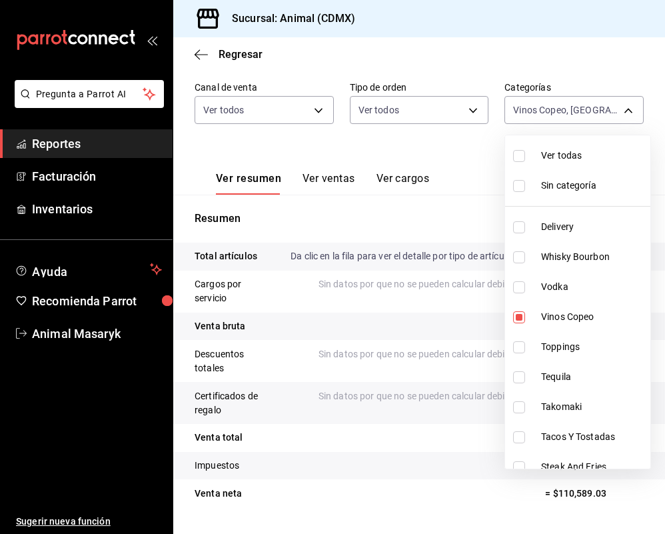
checkbox input "true"
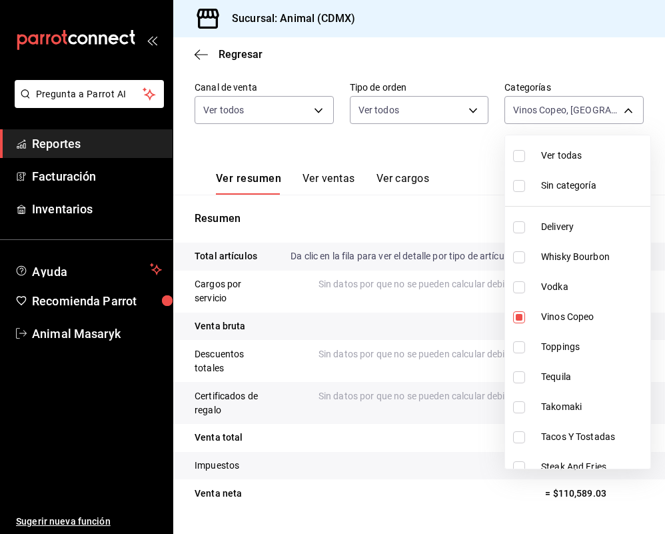
checkbox input "true"
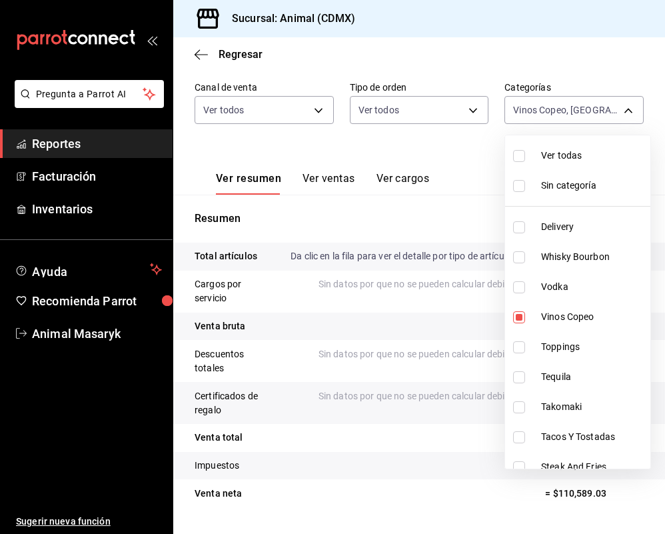
checkbox input "true"
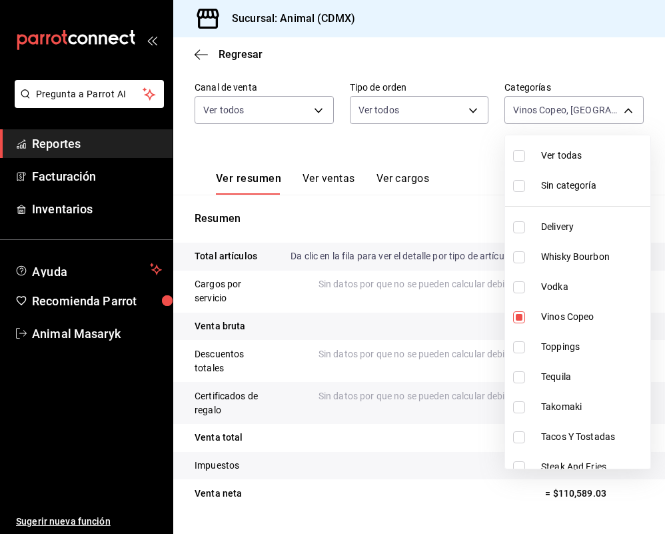
checkbox input "true"
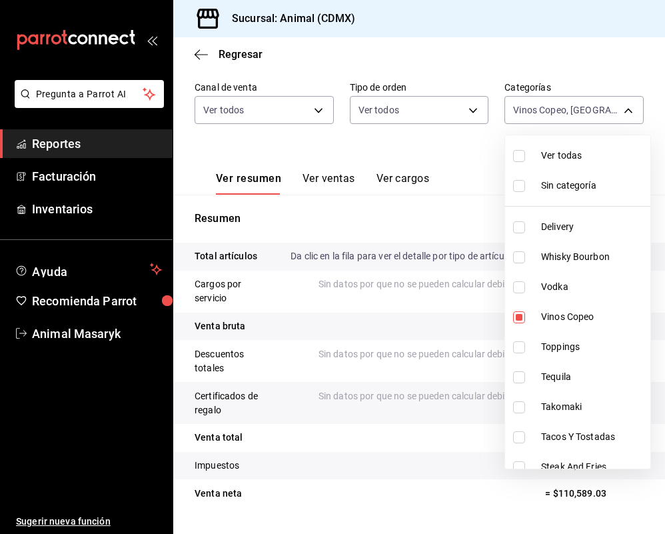
checkbox input "true"
click at [518, 158] on input "checkbox" at bounding box center [519, 156] width 12 height 12
checkbox input "false"
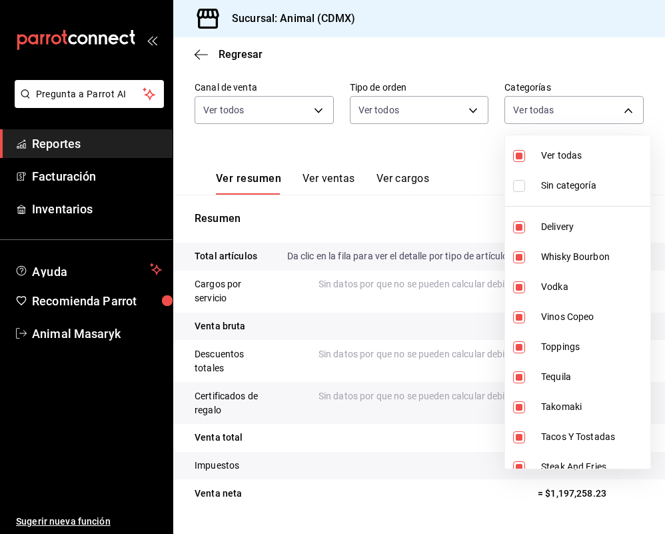
checkbox input "false"
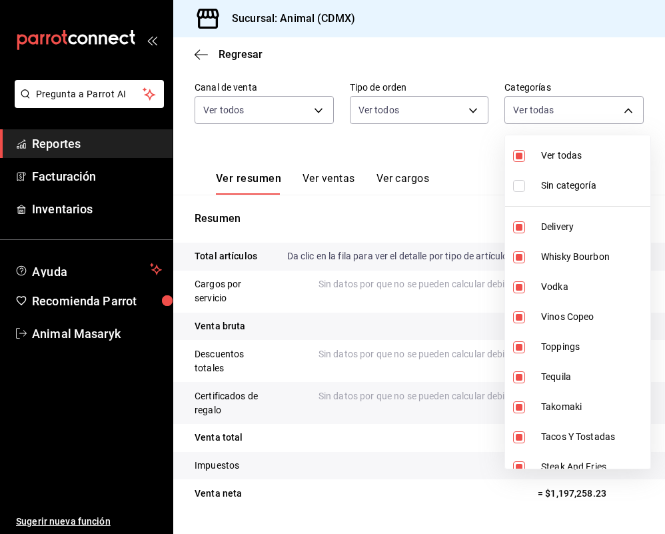
checkbox input "false"
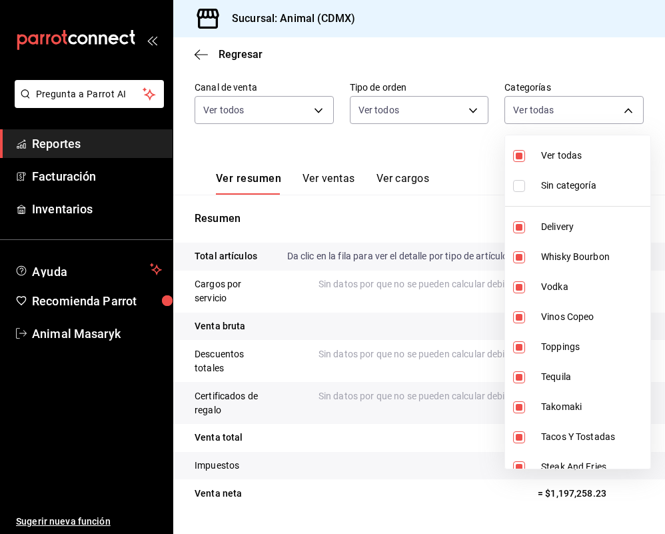
checkbox input "false"
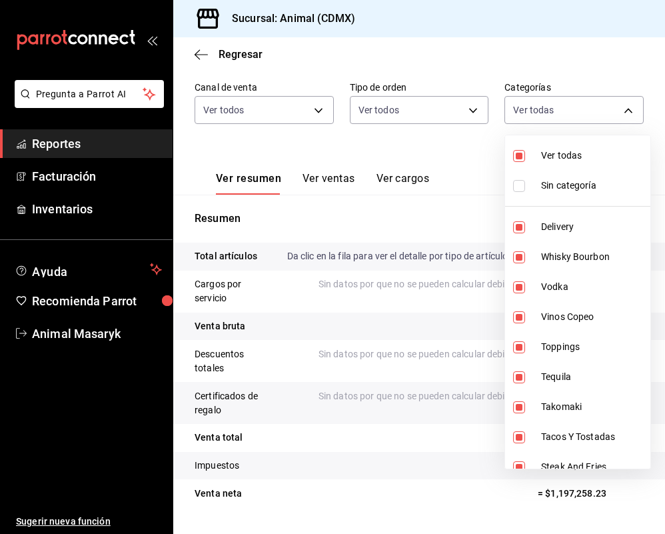
checkbox input "false"
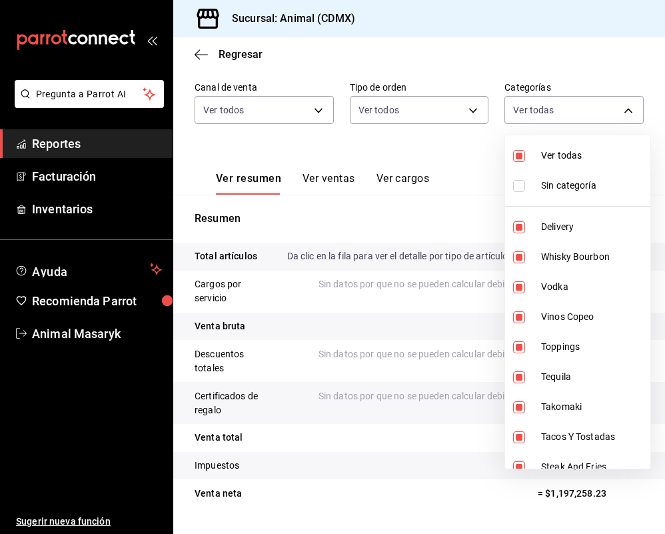
checkbox input "false"
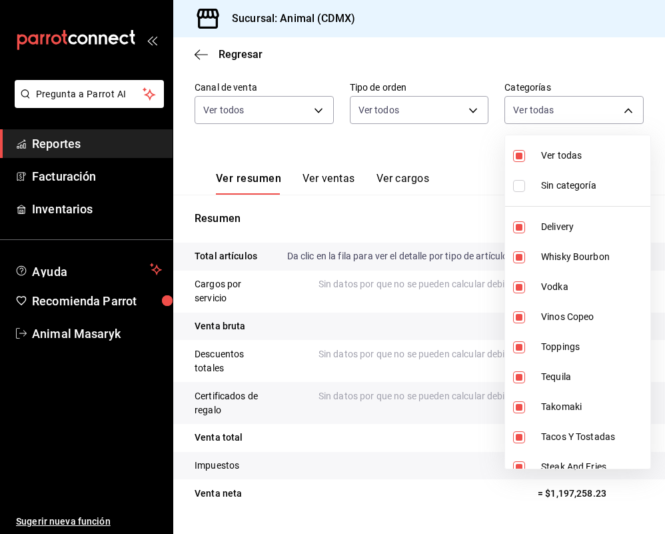
checkbox input "false"
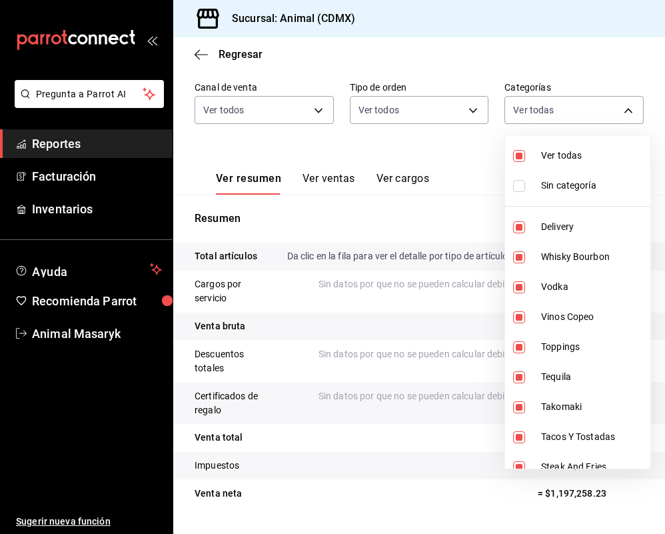
checkbox input "false"
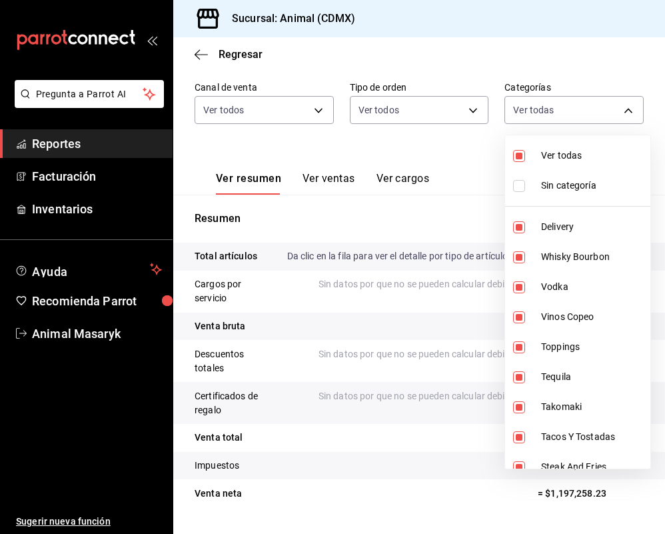
checkbox input "false"
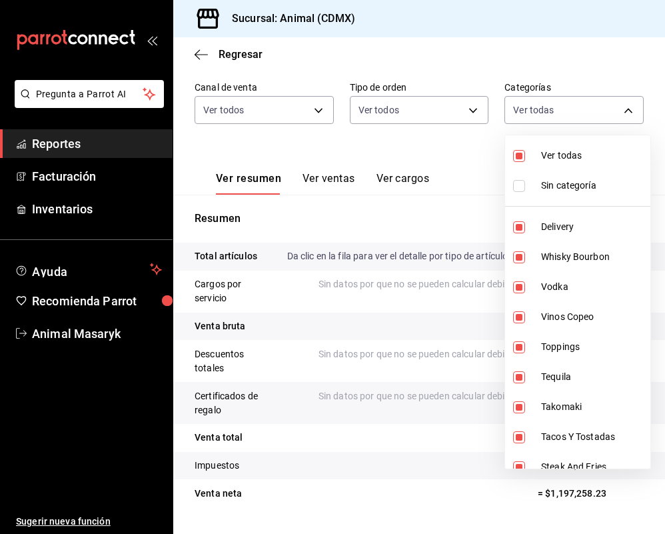
checkbox input "false"
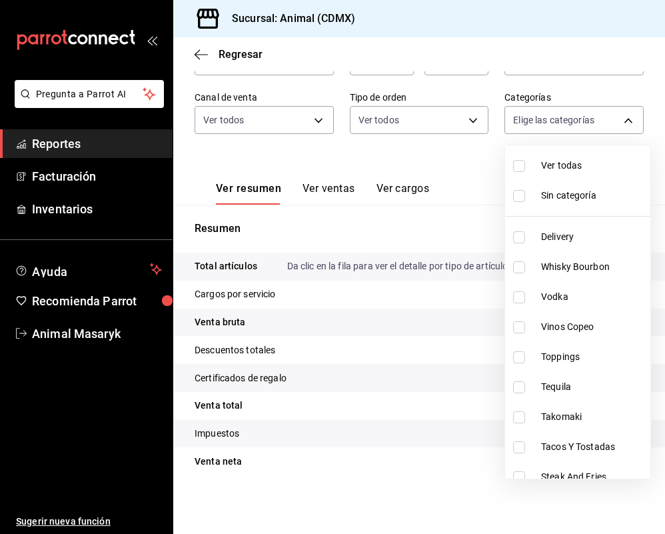
scroll to position [119, 0]
click at [557, 327] on span "Vinos Copeo" at bounding box center [593, 327] width 104 height 14
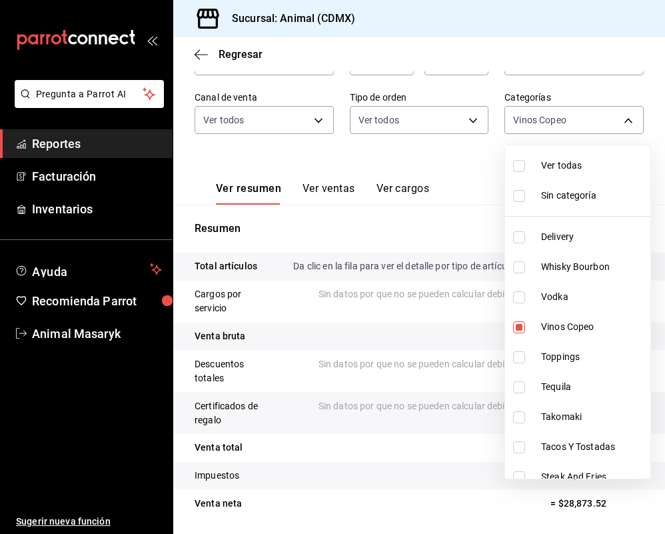
click at [423, 215] on div at bounding box center [332, 267] width 665 height 534
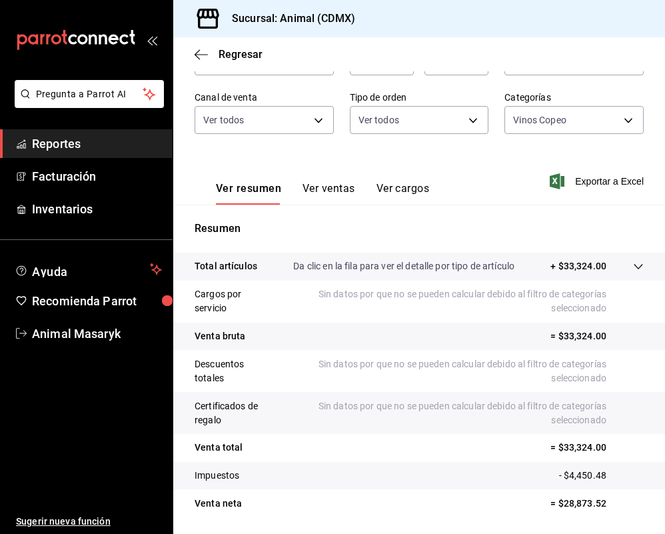
click at [331, 183] on button "Ver ventas" at bounding box center [329, 193] width 53 height 23
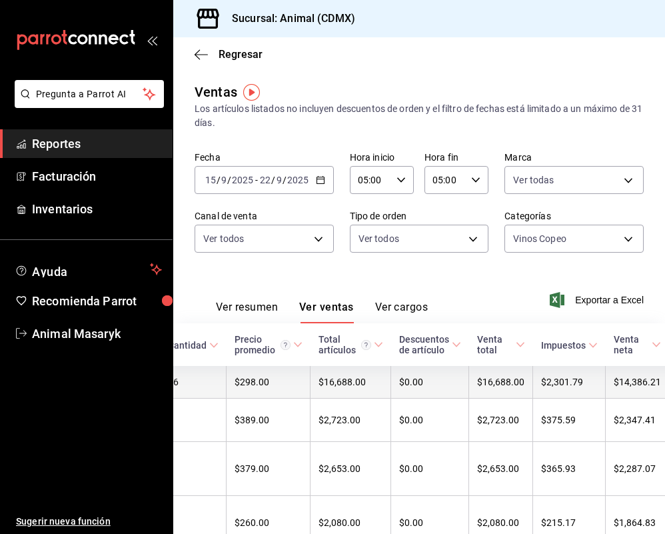
scroll to position [0, 279]
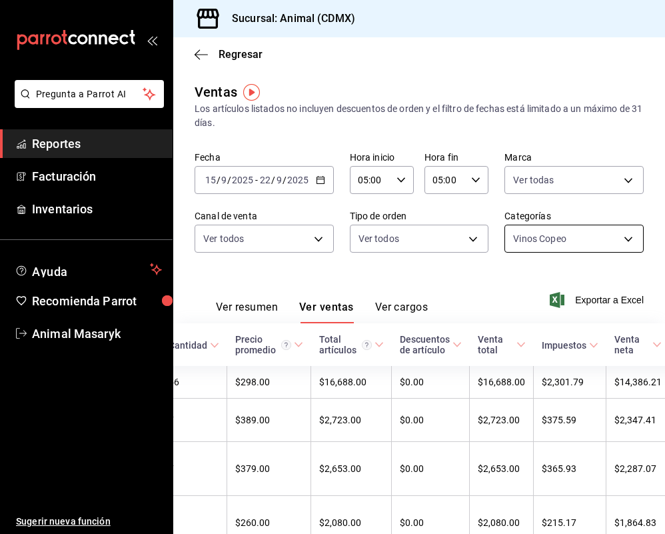
click at [629, 243] on body "Pregunta a Parrot AI Reportes Facturación Inventarios Ayuda Recomienda Parrot A…" at bounding box center [332, 267] width 665 height 534
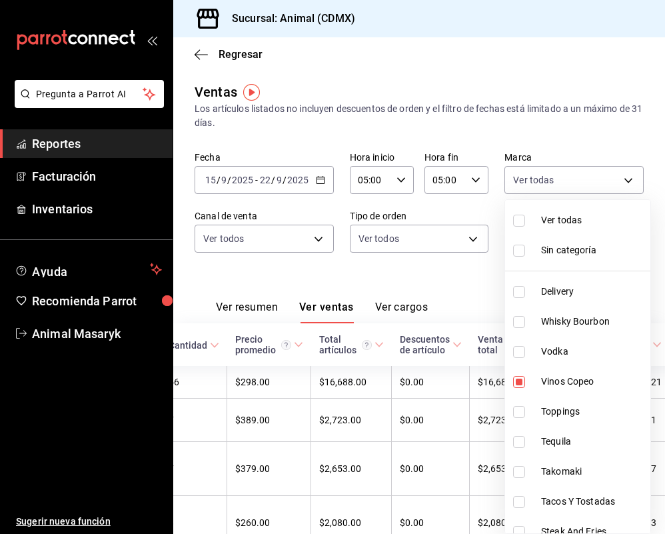
click at [557, 214] on span "Ver todas" at bounding box center [593, 220] width 104 height 14
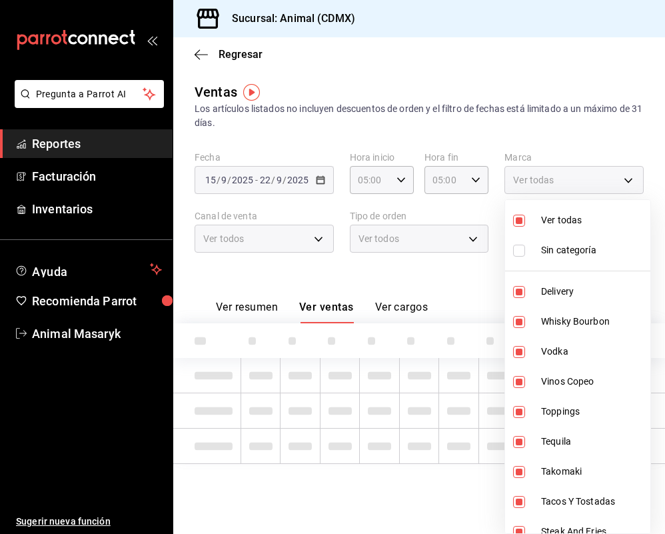
click at [557, 221] on span "Ver todas" at bounding box center [593, 220] width 104 height 14
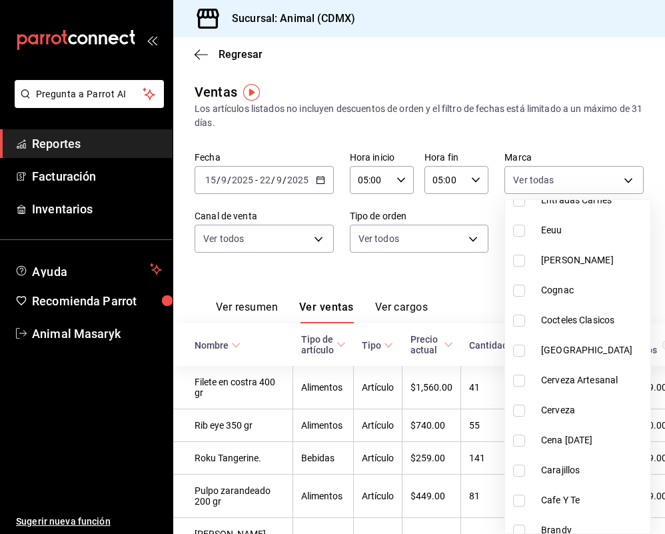
scroll to position [1248, 0]
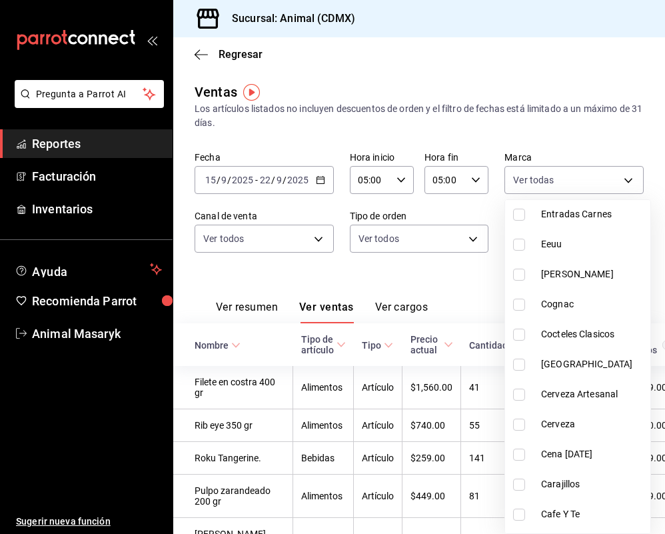
click at [565, 234] on li "Eeuu" at bounding box center [577, 244] width 145 height 30
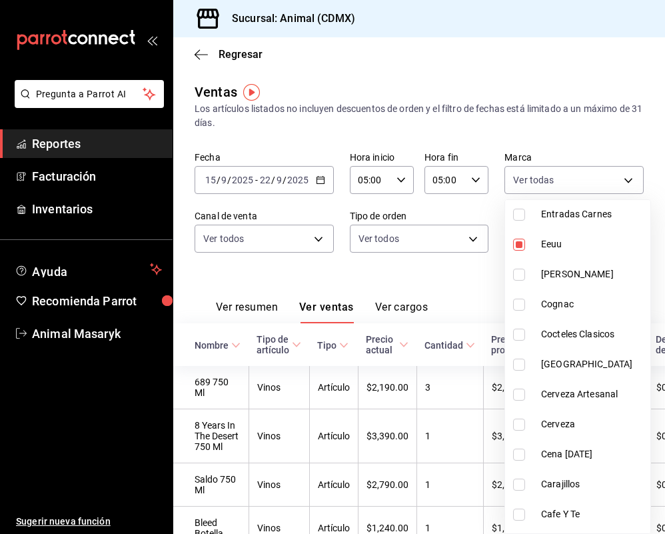
click at [568, 111] on div at bounding box center [332, 267] width 665 height 534
